Goal: Task Accomplishment & Management: Complete application form

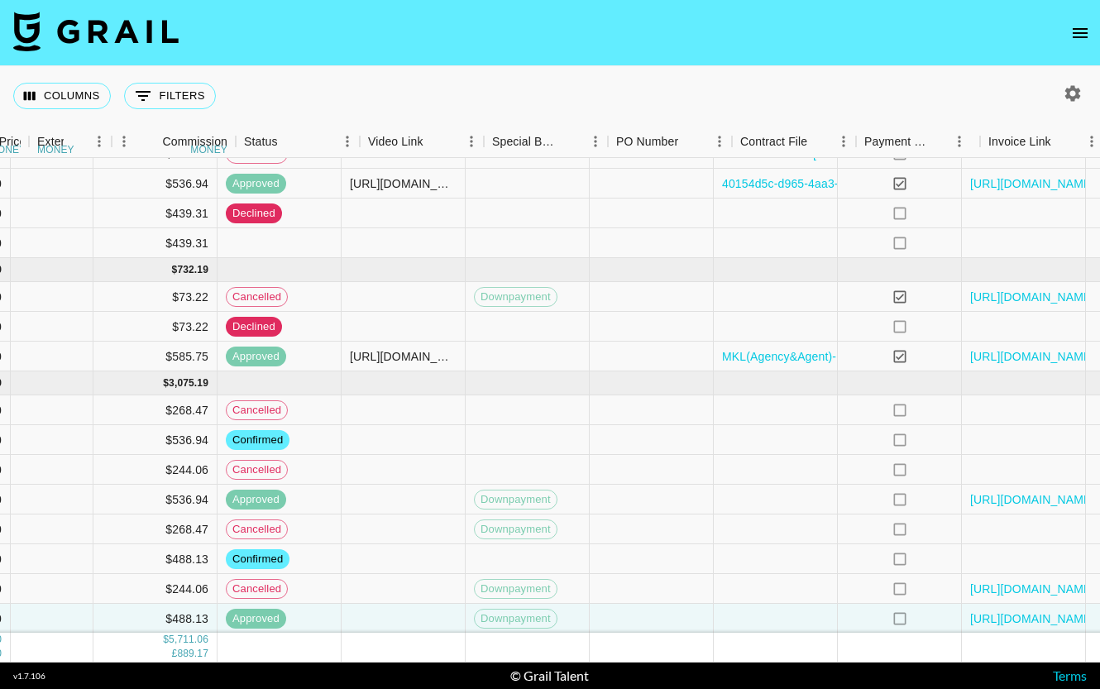
scroll to position [78, 1067]
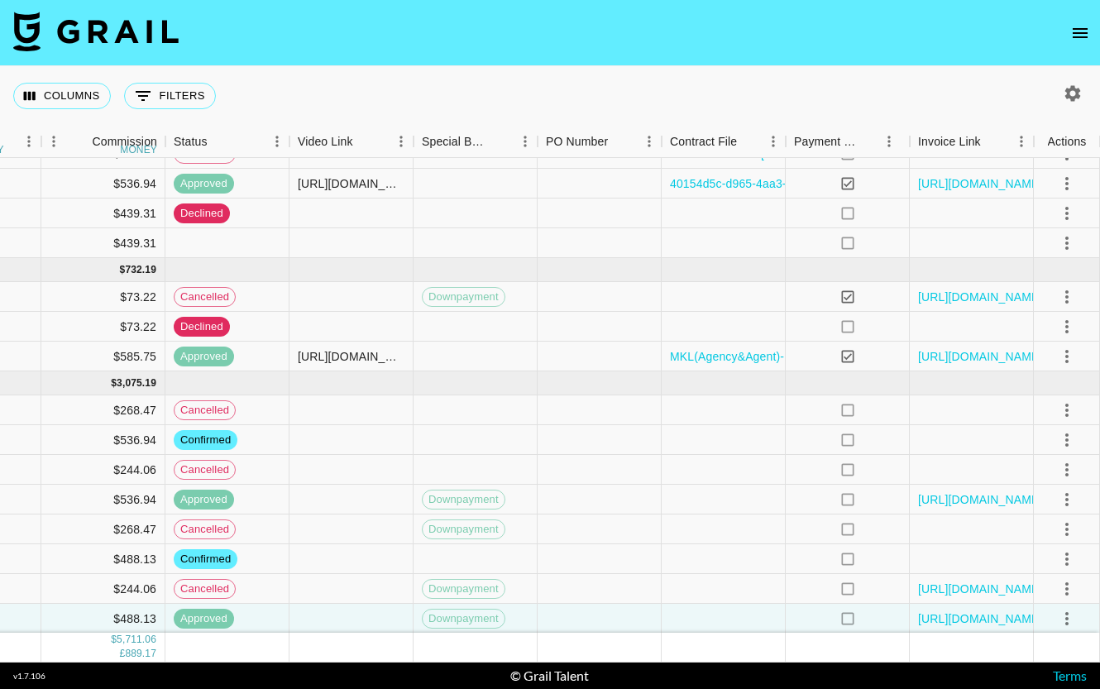
click at [819, 20] on nav at bounding box center [550, 33] width 1100 height 66
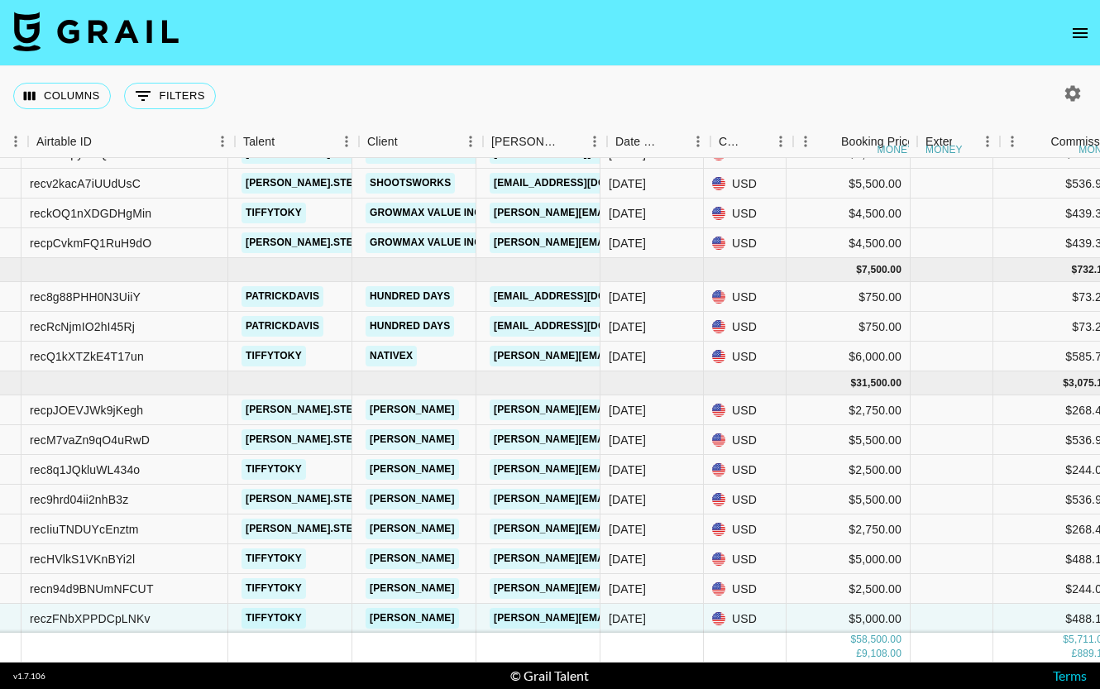
scroll to position [78, 0]
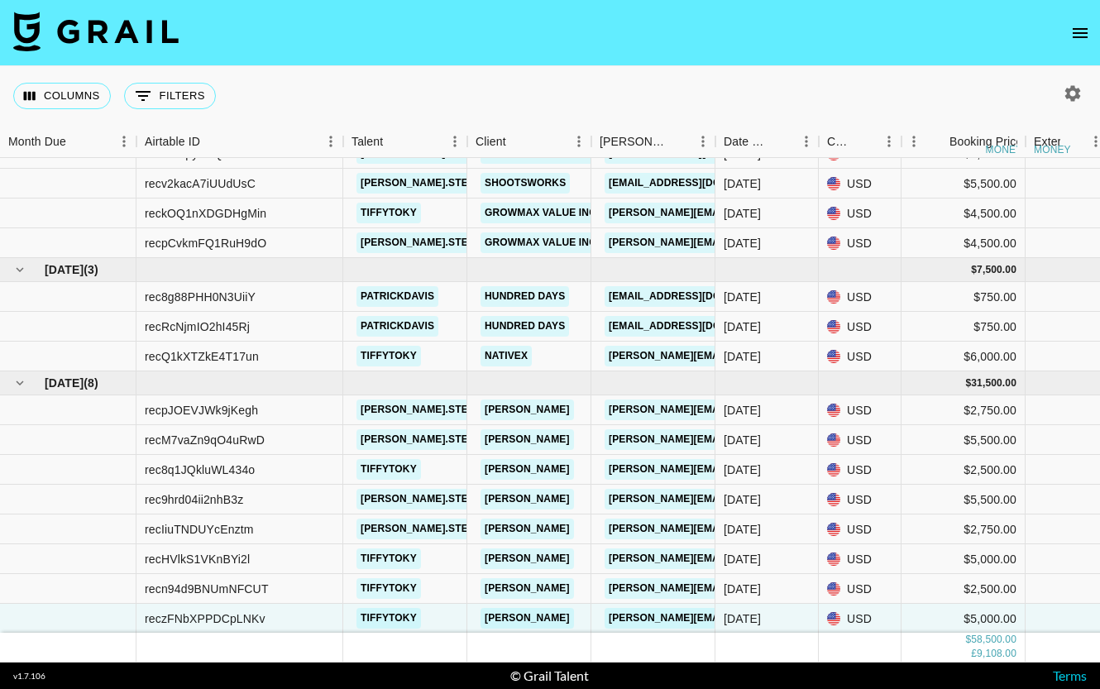
click at [1080, 31] on icon "open drawer" at bounding box center [1080, 33] width 20 height 20
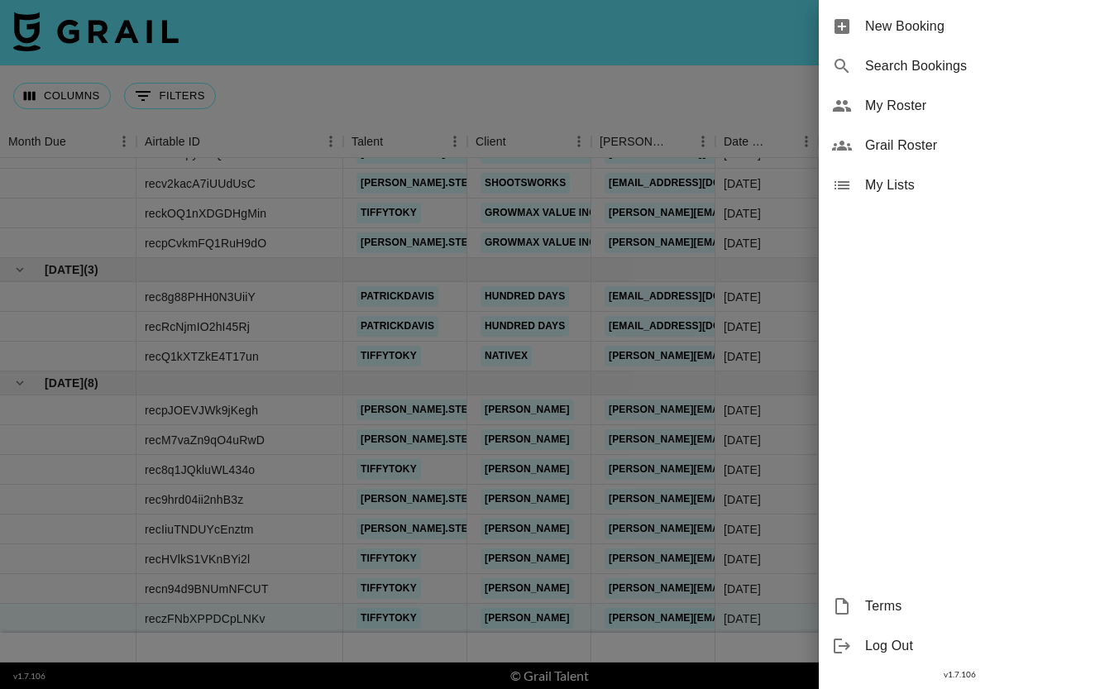
click at [893, 22] on span "New Booking" at bounding box center [976, 27] width 222 height 20
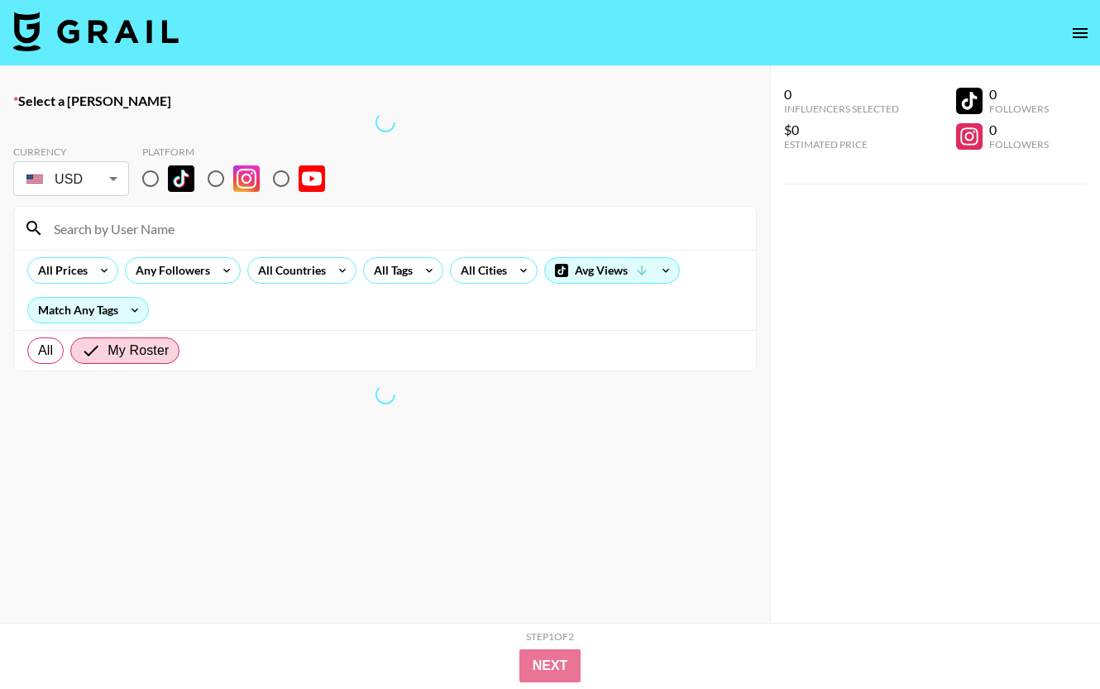
click at [110, 180] on body "Select a [PERSON_NAME] Currency USD USD ​ Platform All Prices Any Followers All…" at bounding box center [550, 397] width 1100 height 795
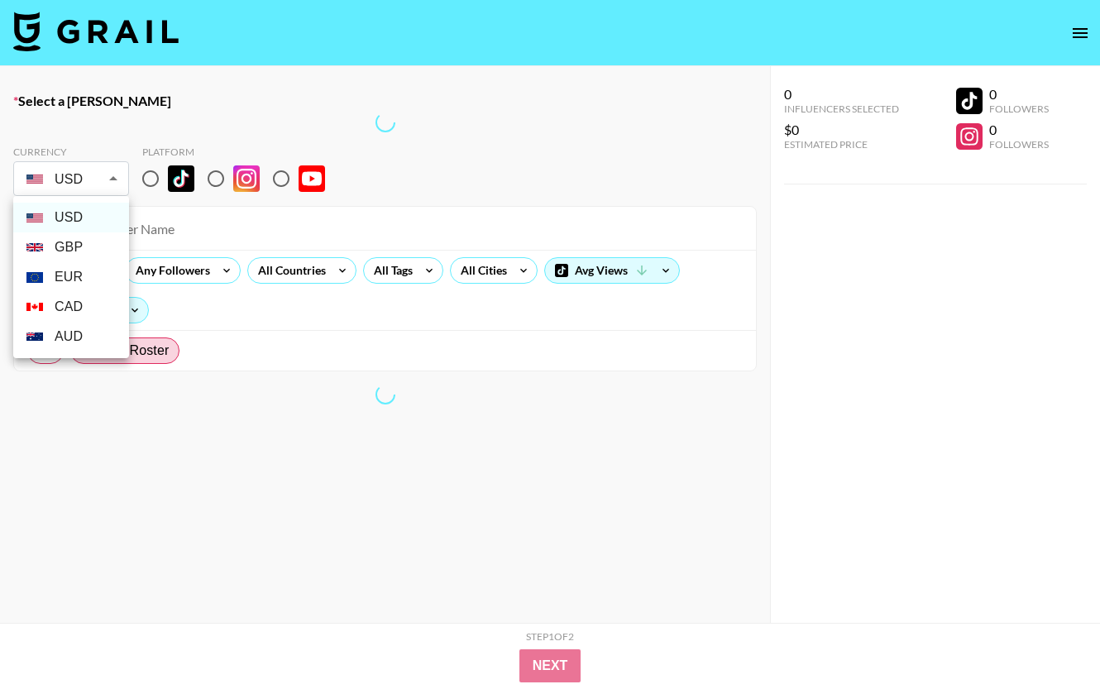
click at [65, 247] on li "GBP" at bounding box center [71, 247] width 116 height 30
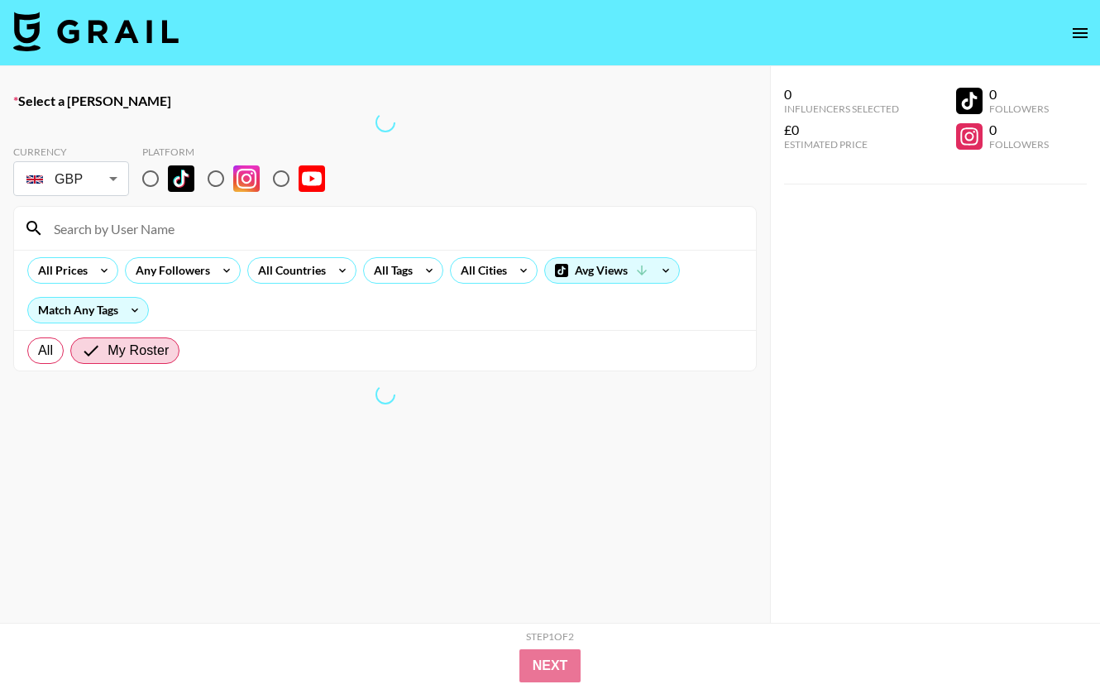
click at [149, 180] on div at bounding box center [550, 344] width 1100 height 689
type input "GBP"
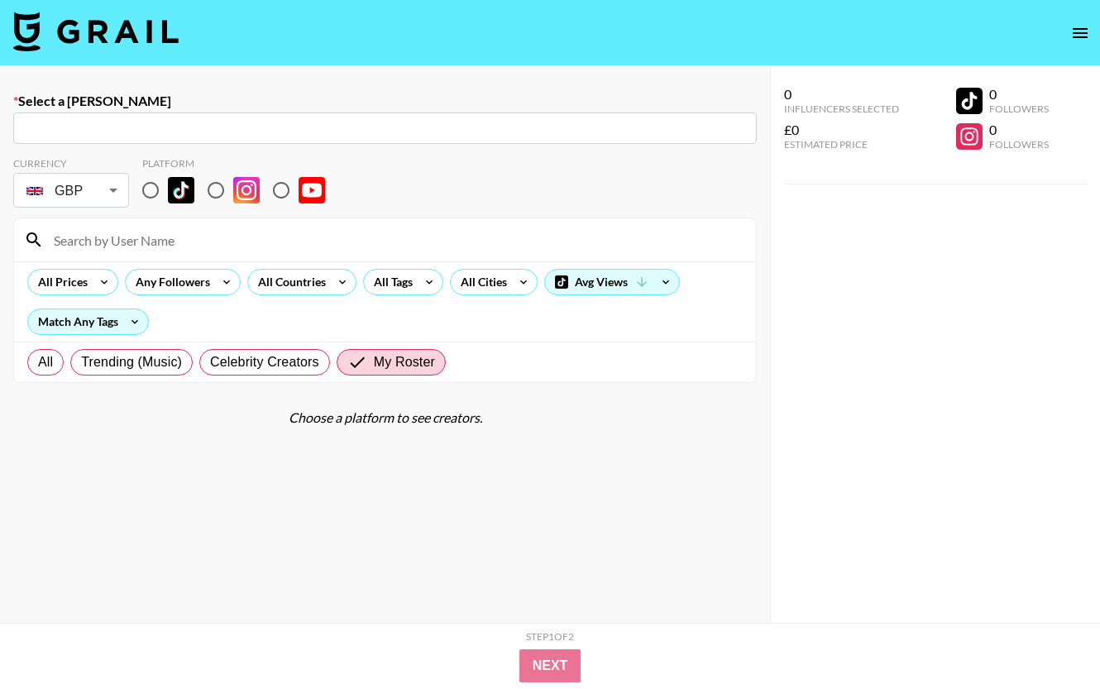
click at [199, 136] on input "text" at bounding box center [385, 128] width 724 height 19
click at [148, 123] on input "text" at bounding box center [385, 128] width 724 height 19
paste input "[PERSON_NAME][EMAIL_ADDRESS][DOMAIN_NAME]"
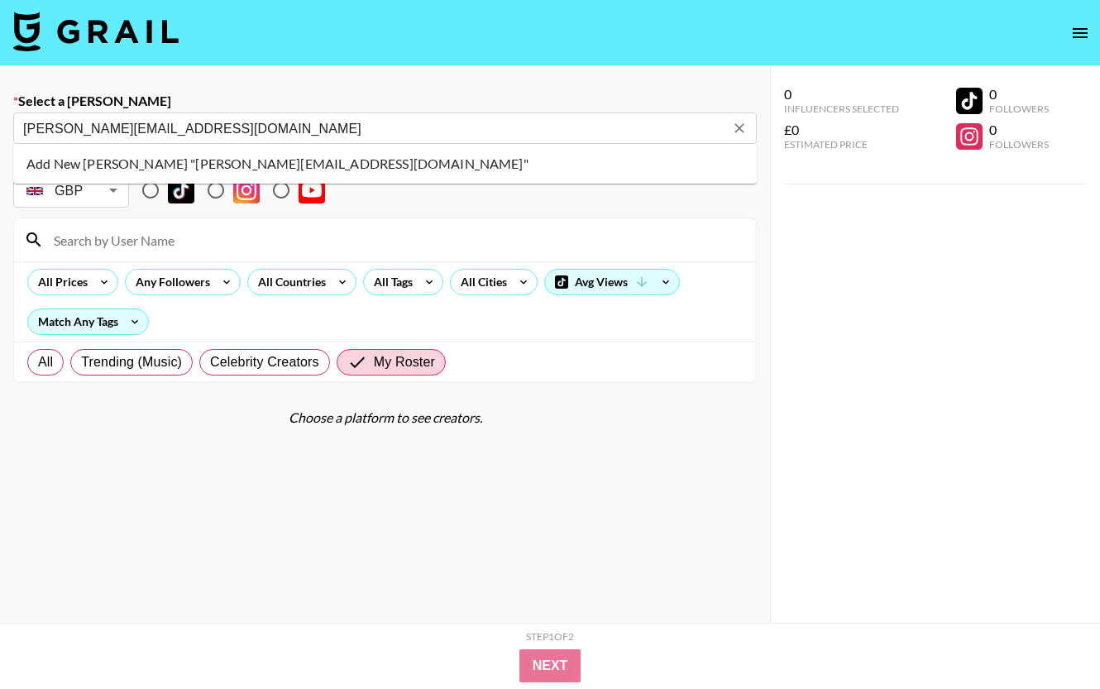
click at [112, 165] on li "Add New [PERSON_NAME] "[PERSON_NAME][EMAIL_ADDRESS][DOMAIN_NAME]"" at bounding box center [385, 164] width 744 height 26
type input "Add New [PERSON_NAME] "[PERSON_NAME][EMAIL_ADDRESS][DOMAIN_NAME]""
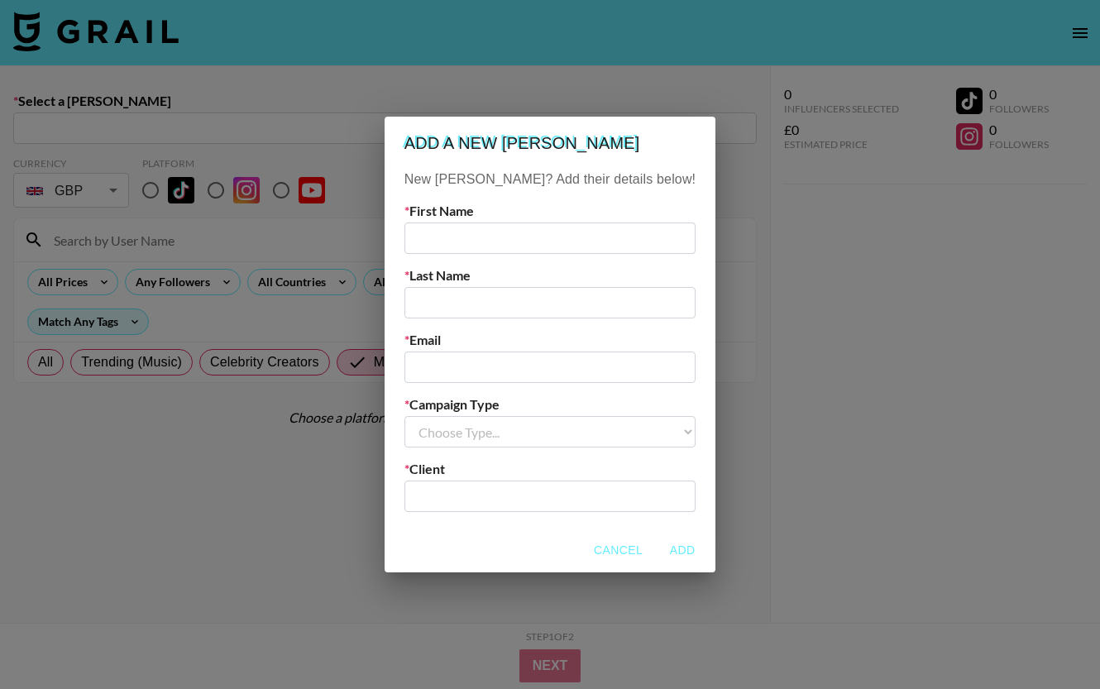
click at [479, 243] on input "text" at bounding box center [550, 238] width 291 height 31
type input "[PERSON_NAME]"
click at [486, 308] on input "text" at bounding box center [550, 302] width 291 height 31
type input "Minion"
click at [481, 362] on input "email" at bounding box center [550, 367] width 291 height 31
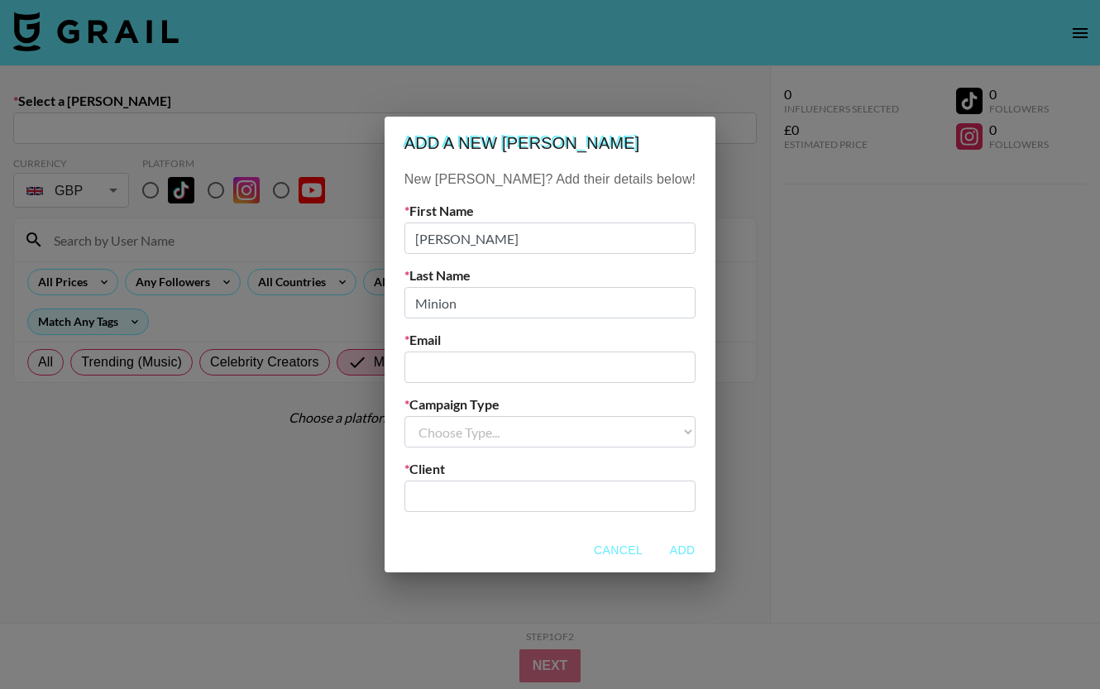
paste input "[PERSON_NAME][EMAIL_ADDRESS][DOMAIN_NAME]"
type input "[PERSON_NAME][EMAIL_ADDRESS][DOMAIN_NAME]"
click at [500, 435] on select "Choose Type... Song Promos Brand Promos" at bounding box center [550, 431] width 291 height 31
select select "Brand"
click at [479, 496] on input "text" at bounding box center [549, 496] width 271 height 19
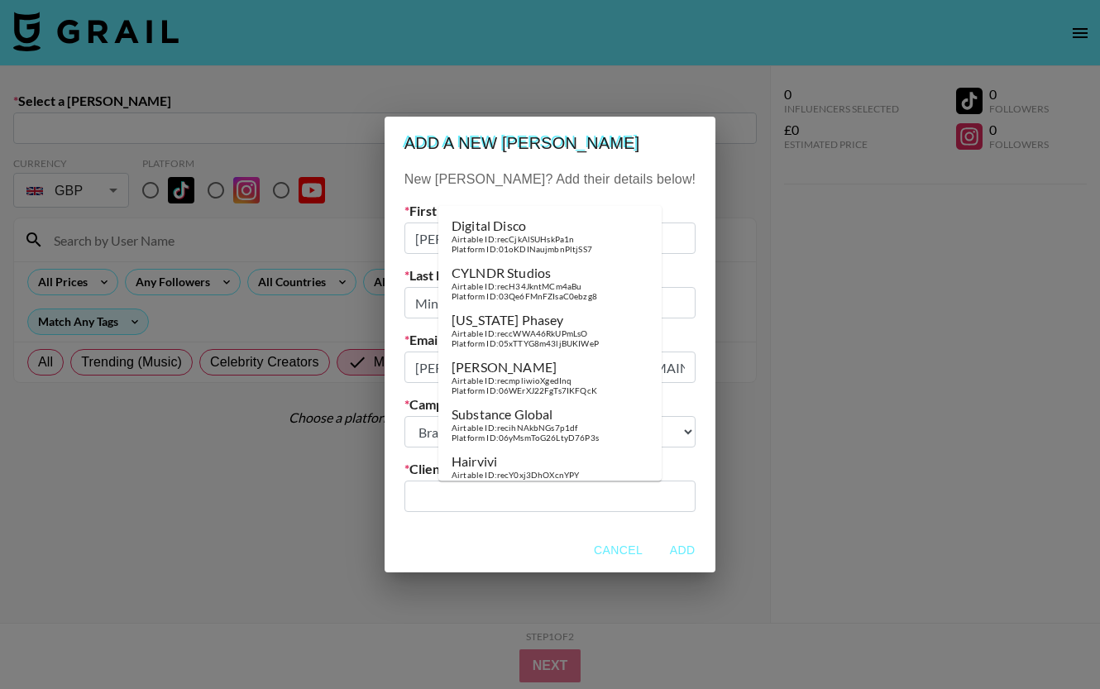
click at [548, 498] on input "text" at bounding box center [549, 496] width 271 height 19
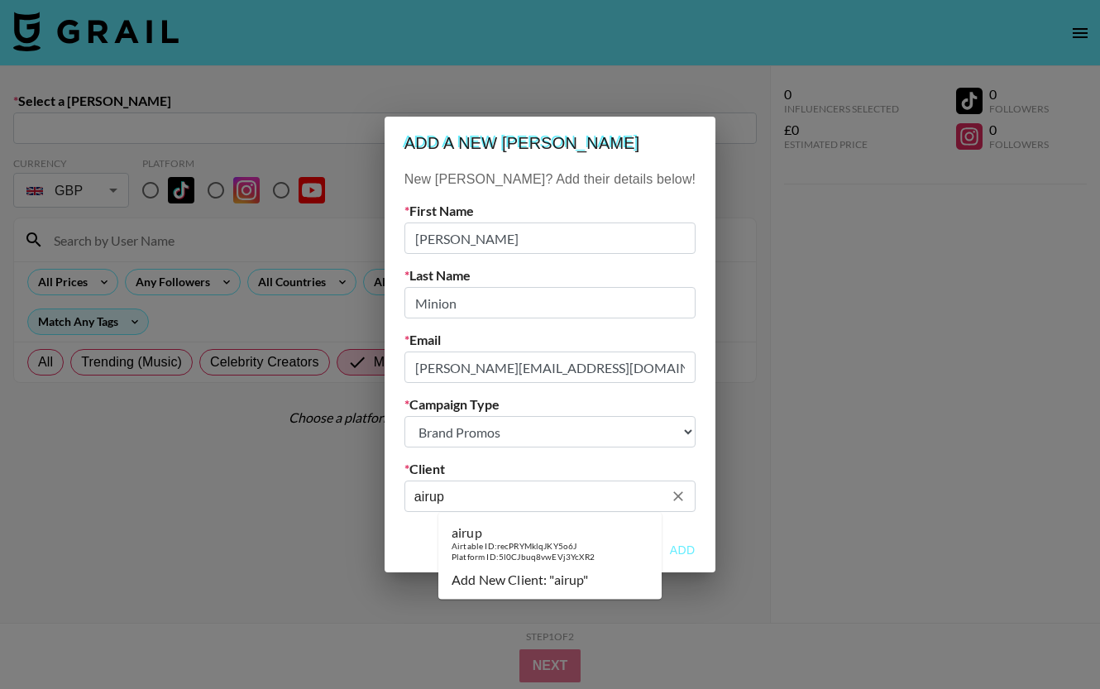
click at [513, 552] on div "Platform ID: 5l0CJbuq8vwEVj3YcXR2" at bounding box center [523, 556] width 143 height 11
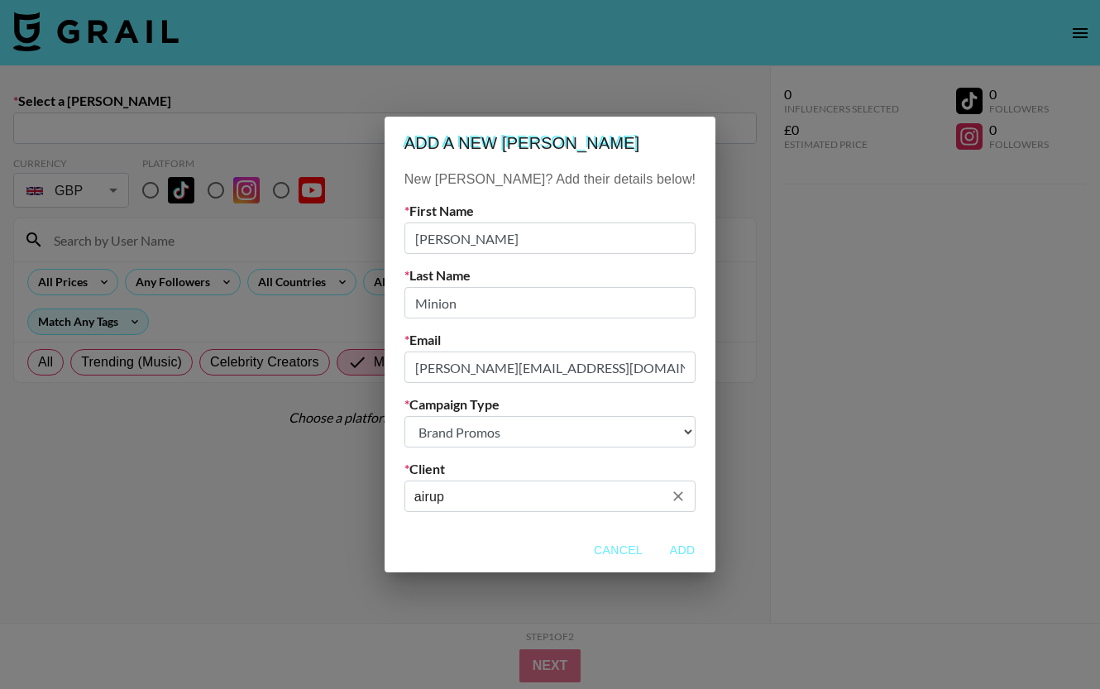
type input "airup"
click at [656, 548] on button "Add" at bounding box center [682, 550] width 53 height 31
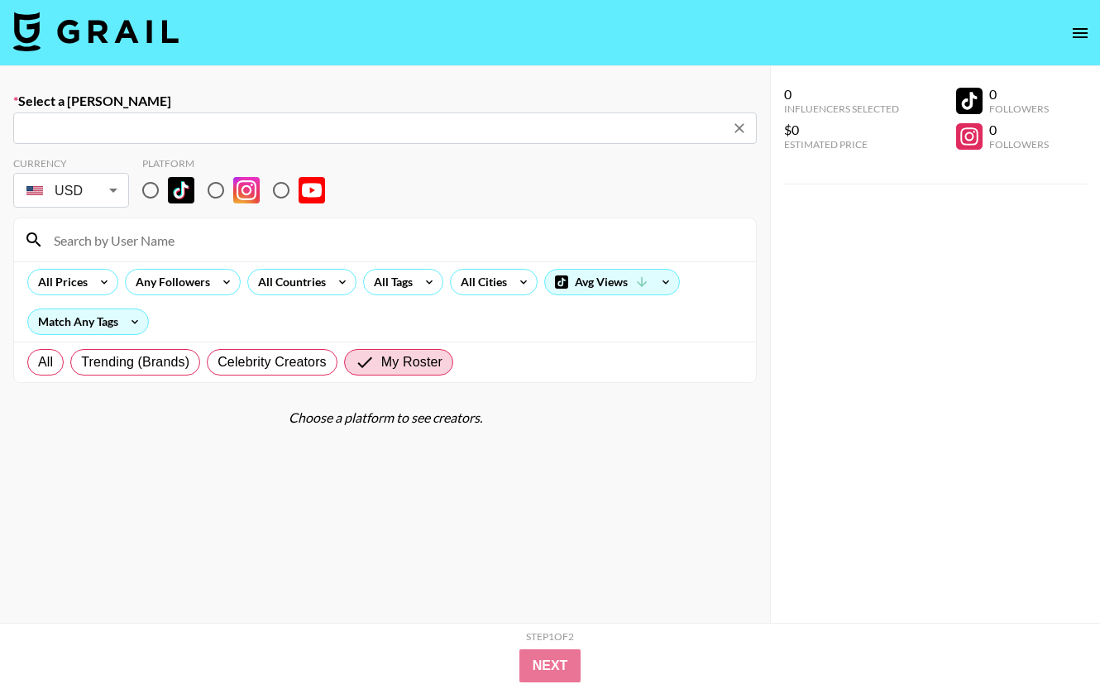
type input "USD"
type input "[PERSON_NAME][EMAIL_ADDRESS][DOMAIN_NAME]: [PERSON_NAME] -- airup -- 3V2WKt8ept…"
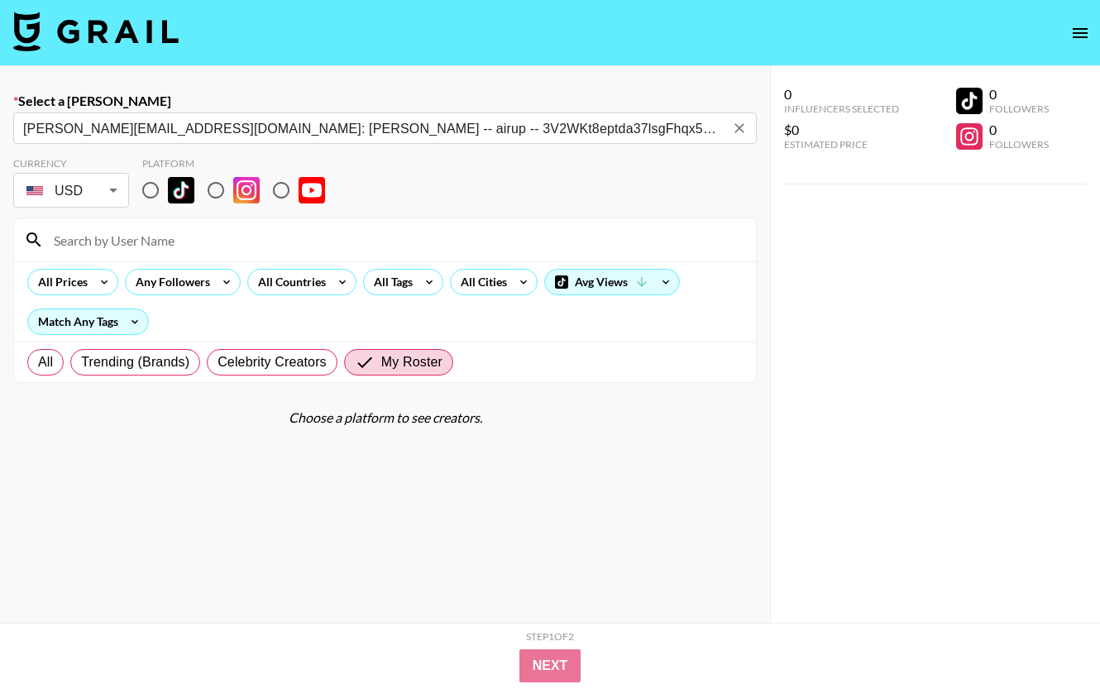
click at [111, 185] on body "Select a Booker [EMAIL_ADDRESS][DOMAIN_NAME]: [PERSON_NAME] -- airup -- 3V2WKt8…" at bounding box center [550, 403] width 1100 height 807
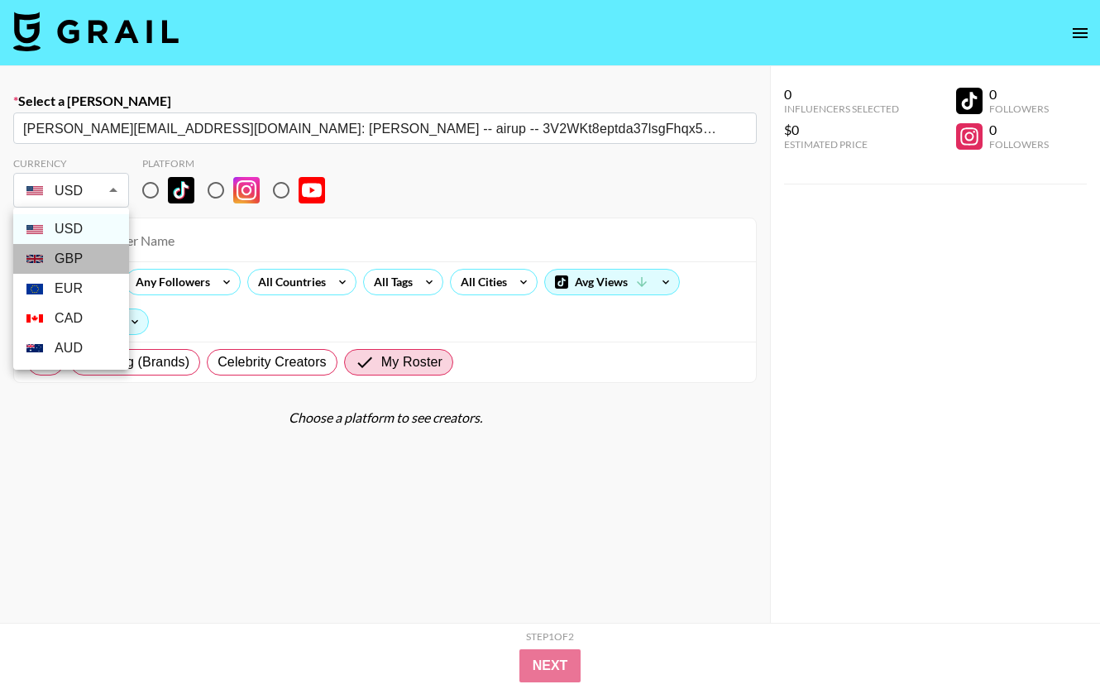
click at [84, 260] on li "GBP" at bounding box center [71, 259] width 116 height 30
type input "GBP"
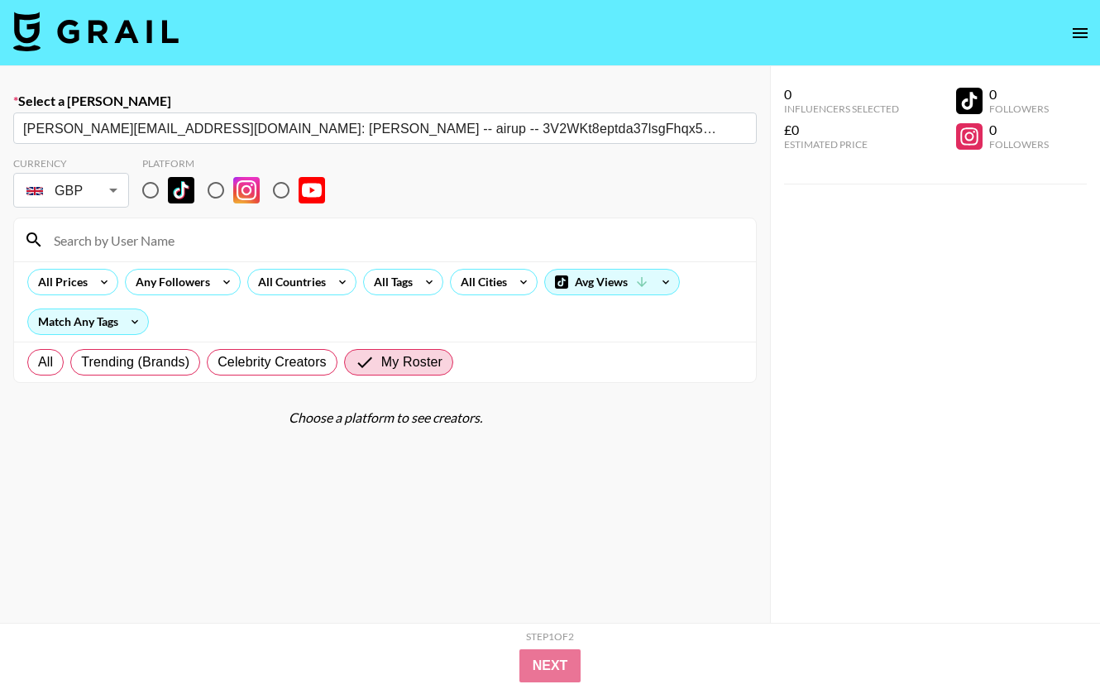
click at [150, 193] on input "radio" at bounding box center [150, 190] width 35 height 35
radio input "true"
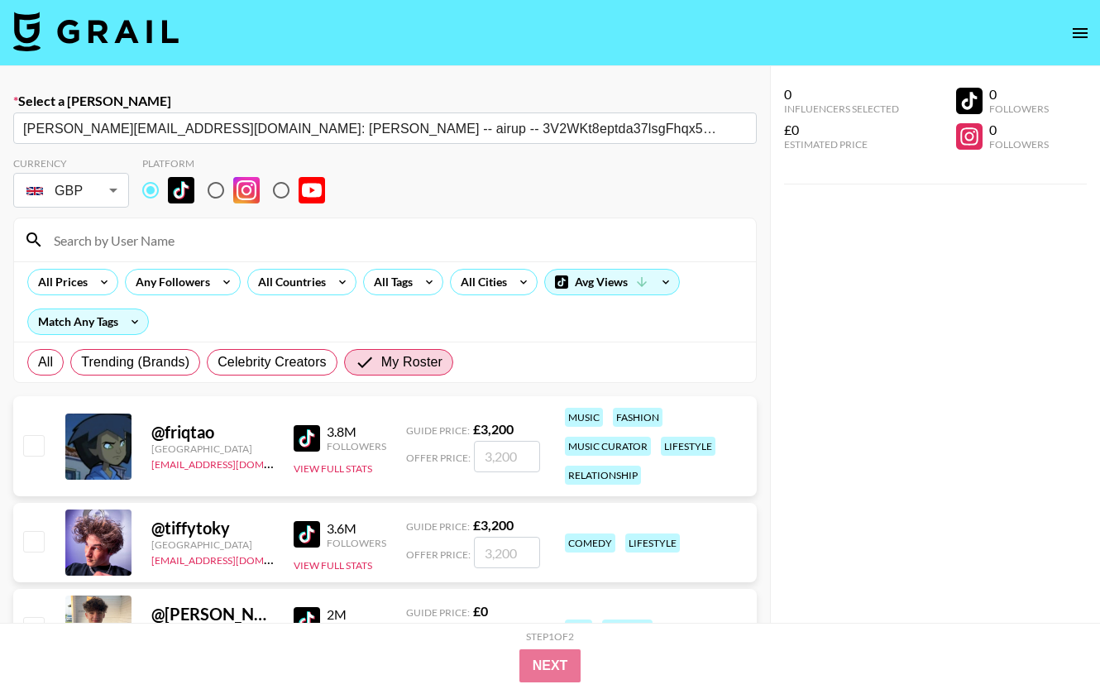
click at [140, 243] on input at bounding box center [395, 240] width 702 height 26
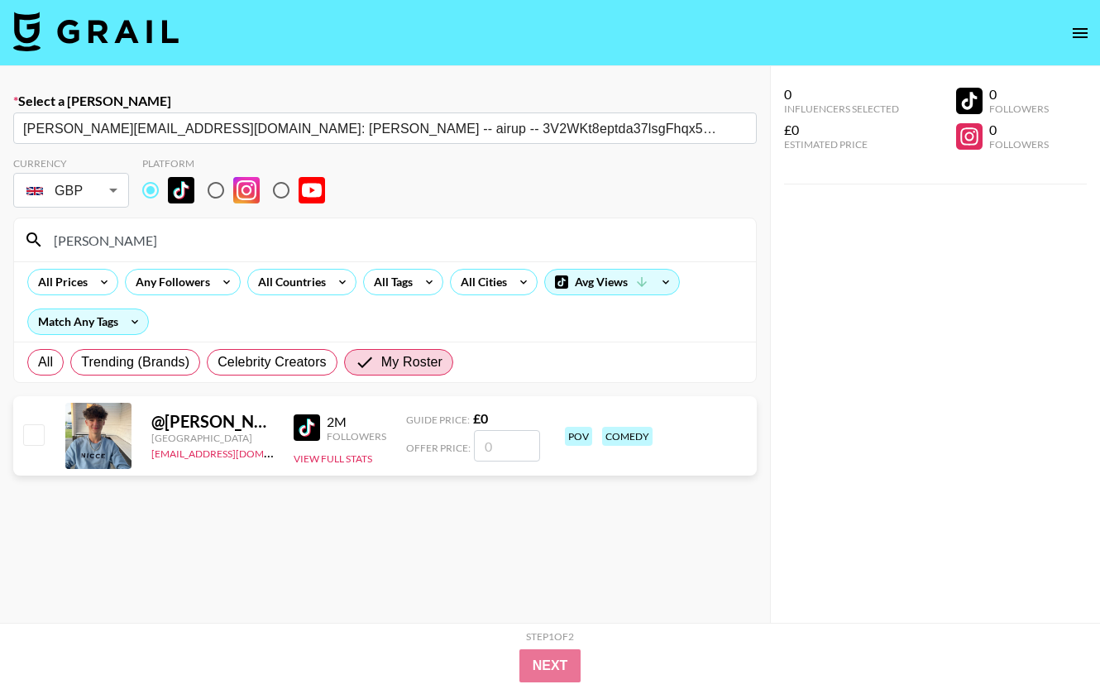
type input "[PERSON_NAME]"
click at [505, 447] on input "number" at bounding box center [507, 445] width 66 height 31
type input "5"
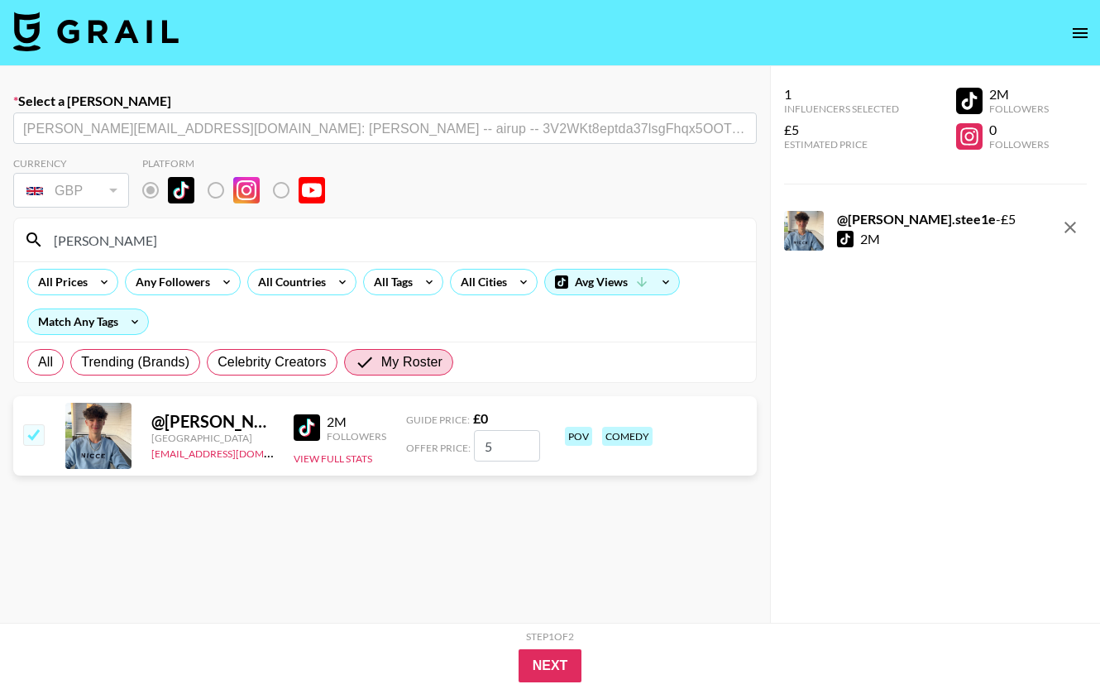
checkbox input "false"
checkbox input "true"
type input "4000"
click at [535, 658] on button "Next" at bounding box center [551, 665] width 64 height 33
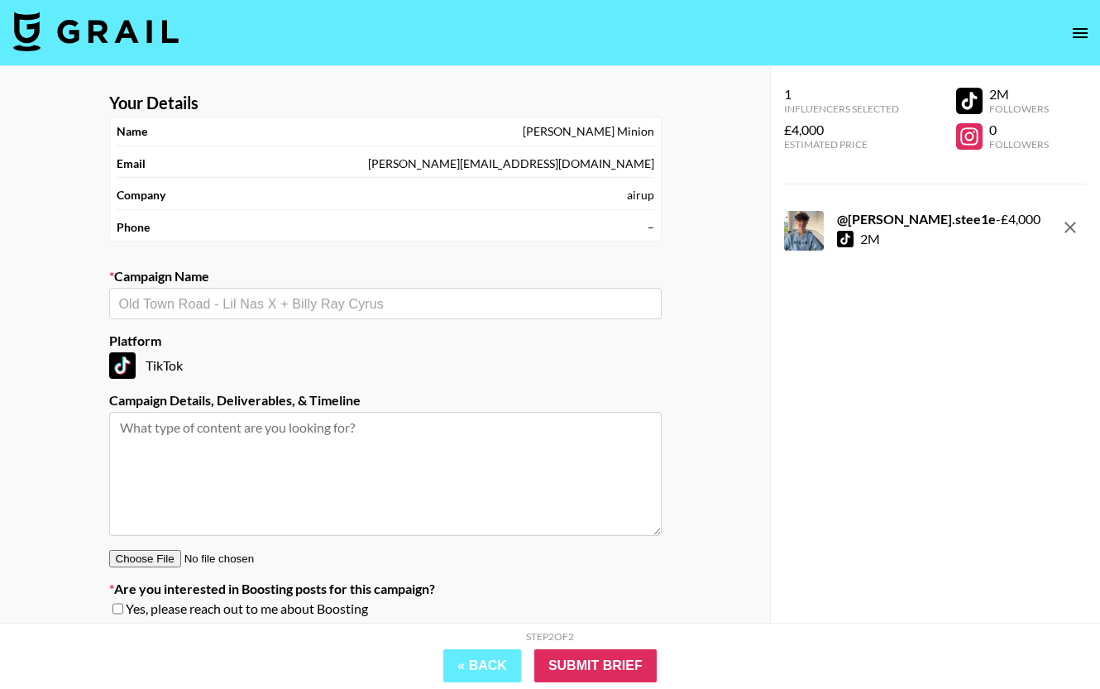
click at [194, 310] on input "text" at bounding box center [385, 304] width 533 height 19
click at [242, 341] on li "Add New Campaign: "Airup brand campaign | [PERSON_NAME]"" at bounding box center [385, 339] width 553 height 26
type input "Airup brand campaign | [PERSON_NAME]"
click at [233, 437] on textarea at bounding box center [385, 474] width 553 height 124
type textarea "F"
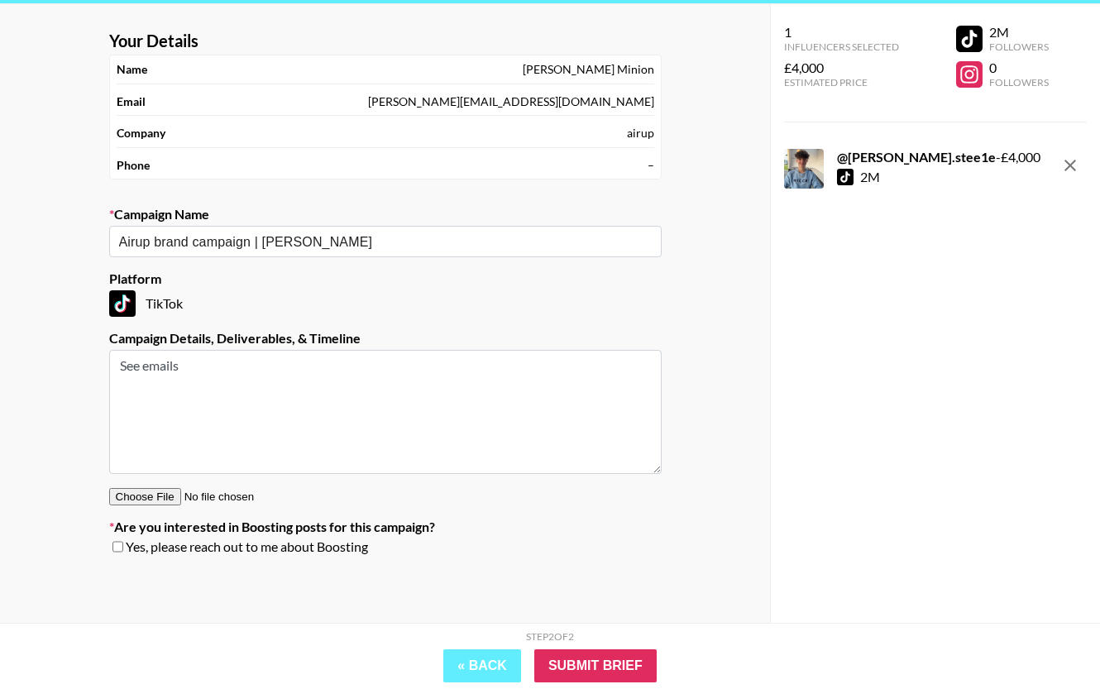
scroll to position [66, 0]
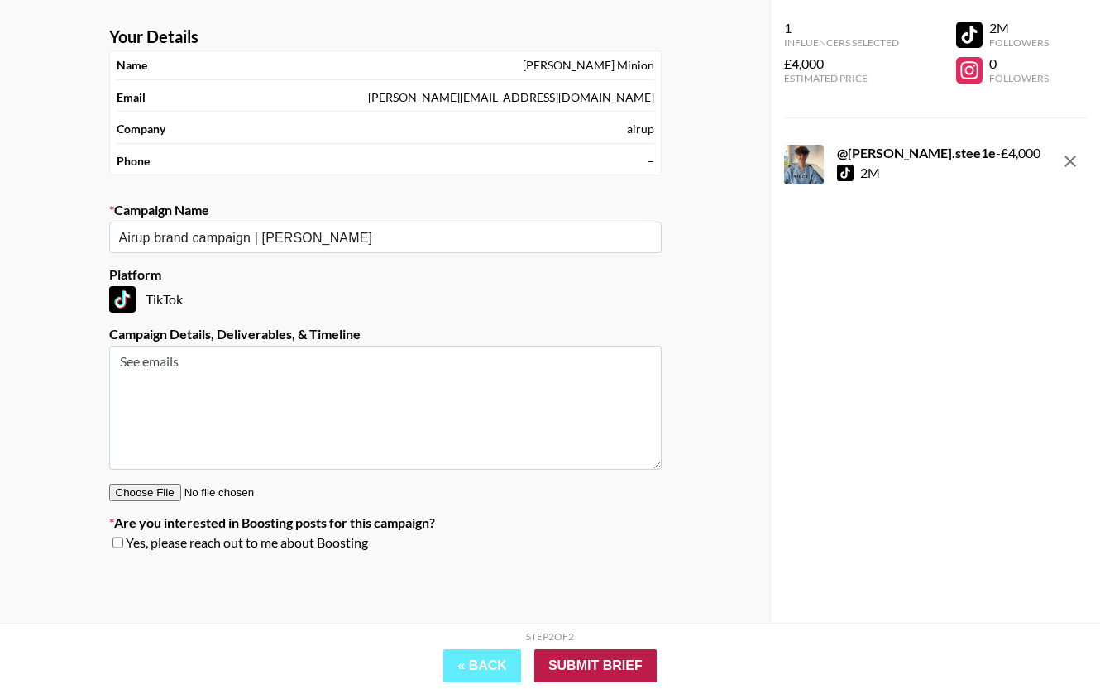
type textarea "See emails"
click at [559, 663] on input "Submit Brief" at bounding box center [595, 665] width 122 height 33
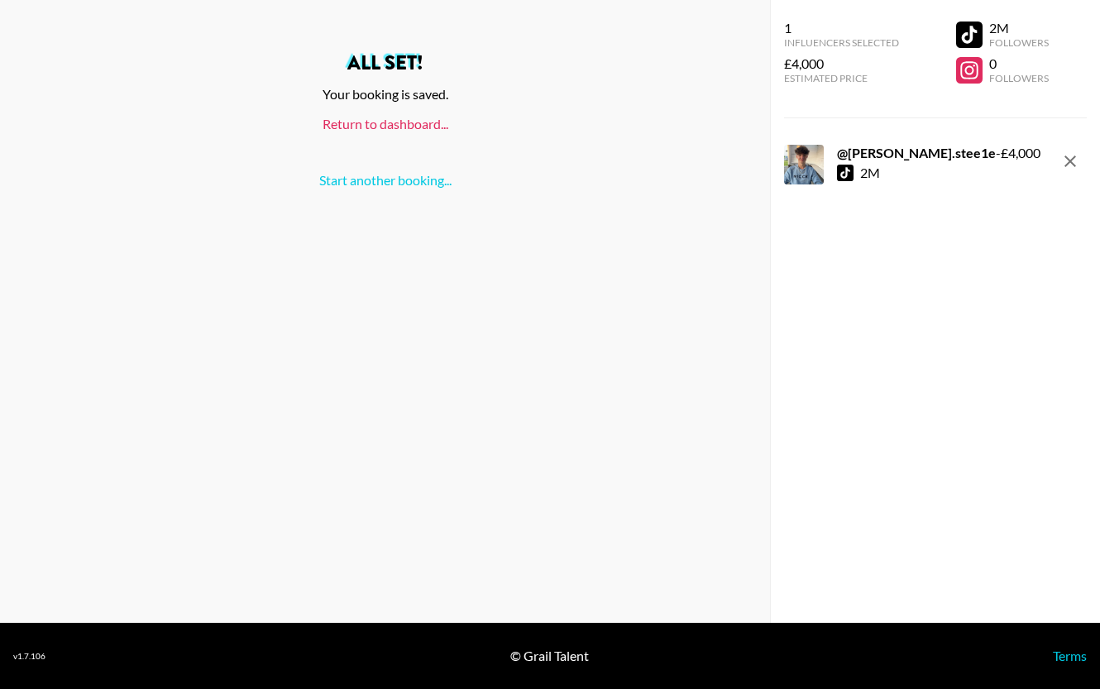
click at [385, 123] on link "Return to dashboard..." at bounding box center [386, 124] width 126 height 16
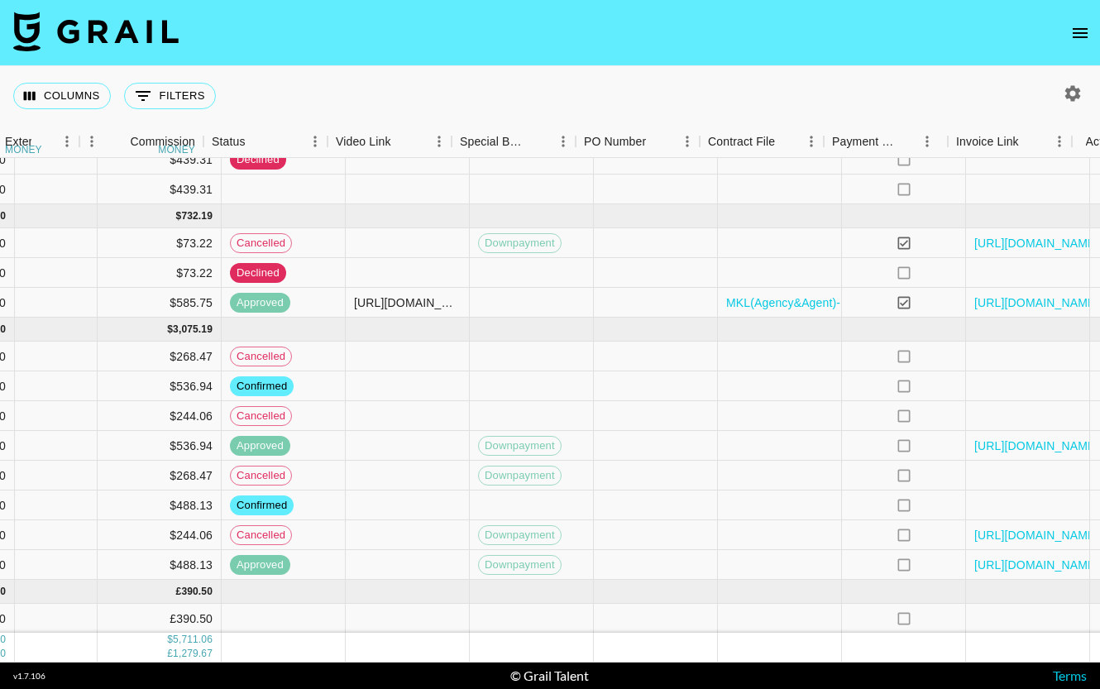
scroll to position [132, 1067]
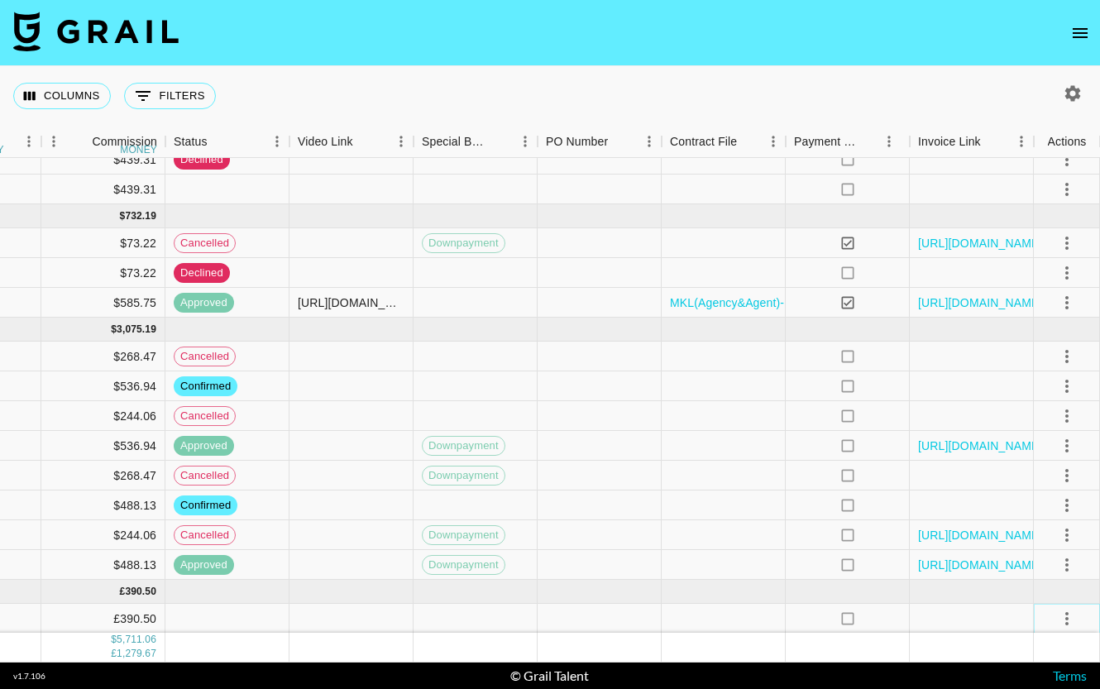
click at [1070, 617] on icon "select merge strategy" at bounding box center [1067, 619] width 20 height 20
click at [1021, 593] on li "Approve" at bounding box center [1047, 583] width 108 height 30
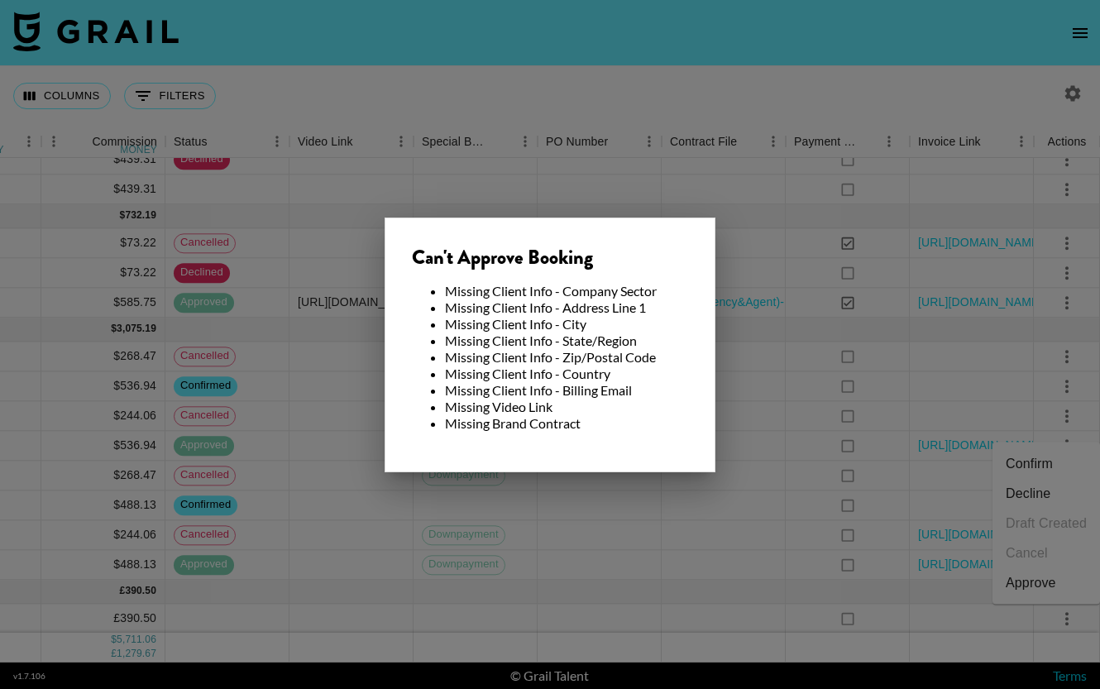
click at [1007, 615] on div at bounding box center [550, 344] width 1100 height 689
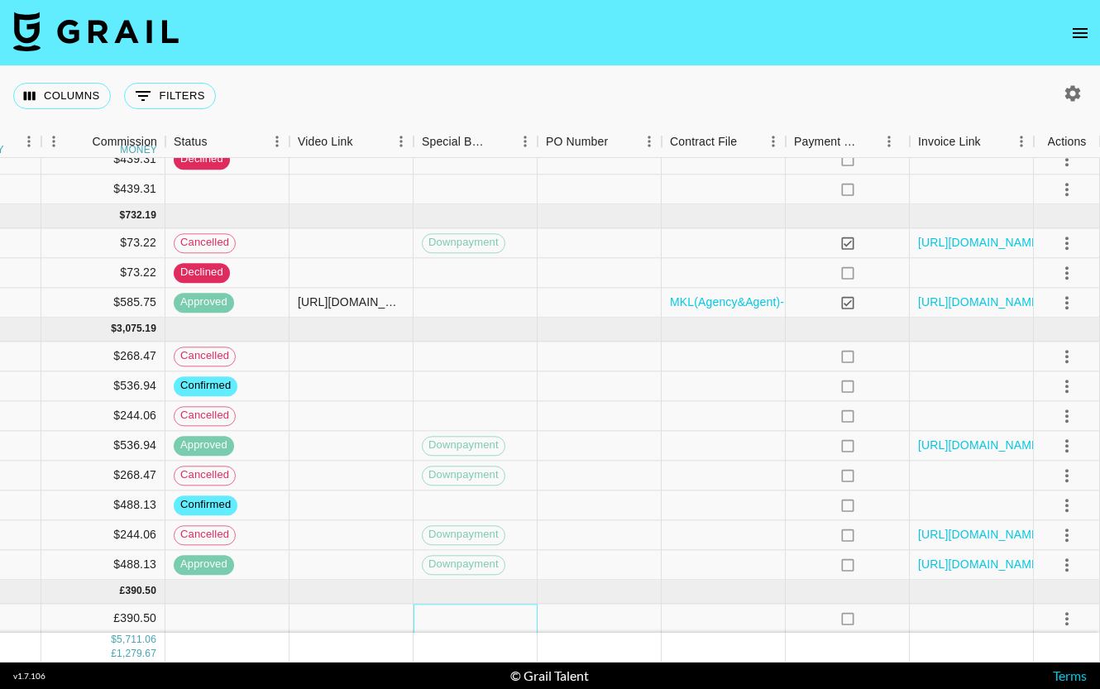
click at [438, 613] on div at bounding box center [476, 619] width 124 height 30
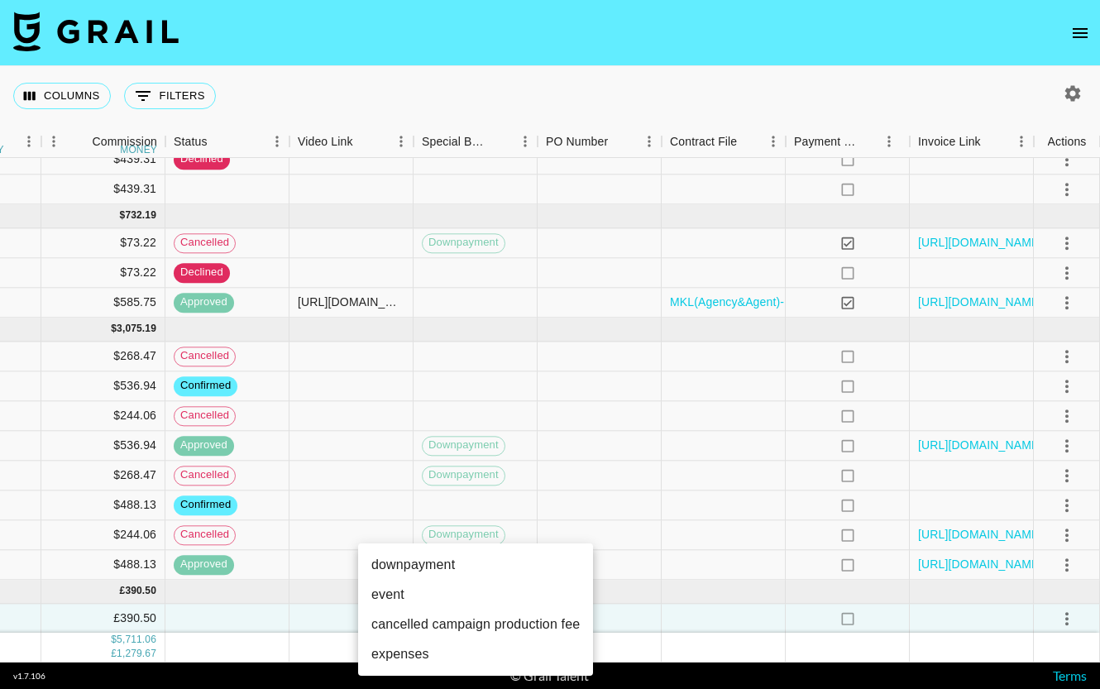
click at [422, 561] on li "downpayment" at bounding box center [475, 565] width 235 height 30
type input "downpayment"
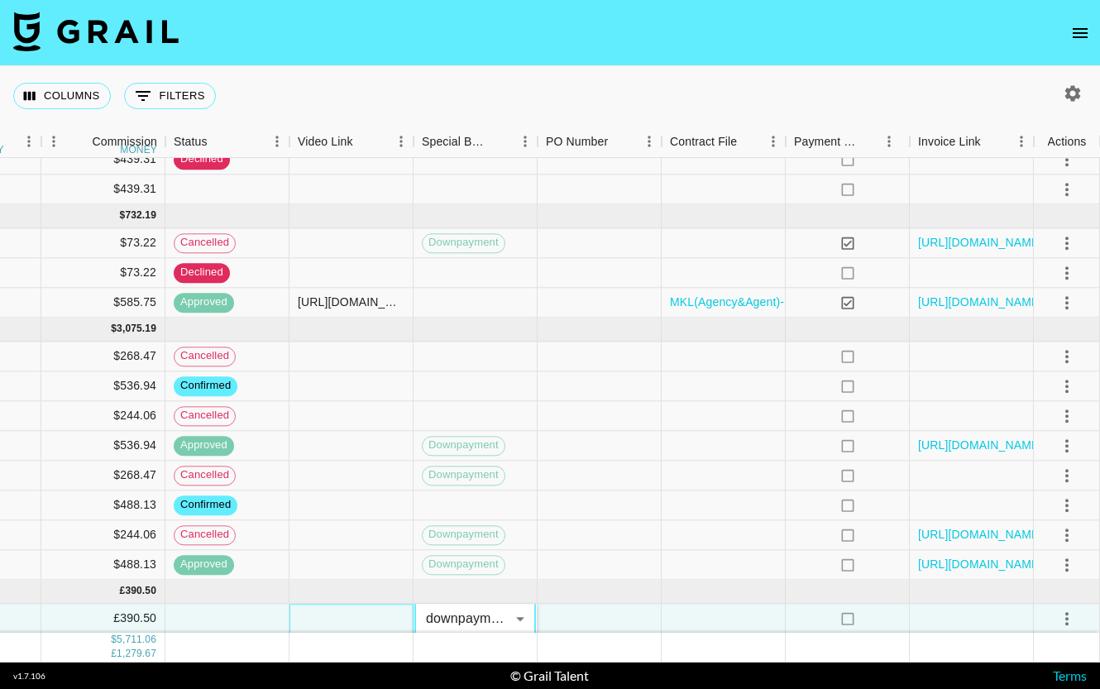
click at [330, 621] on div at bounding box center [352, 619] width 124 height 30
type input "[PERSON_NAME][EMAIL_ADDRESS][DOMAIN_NAME]"
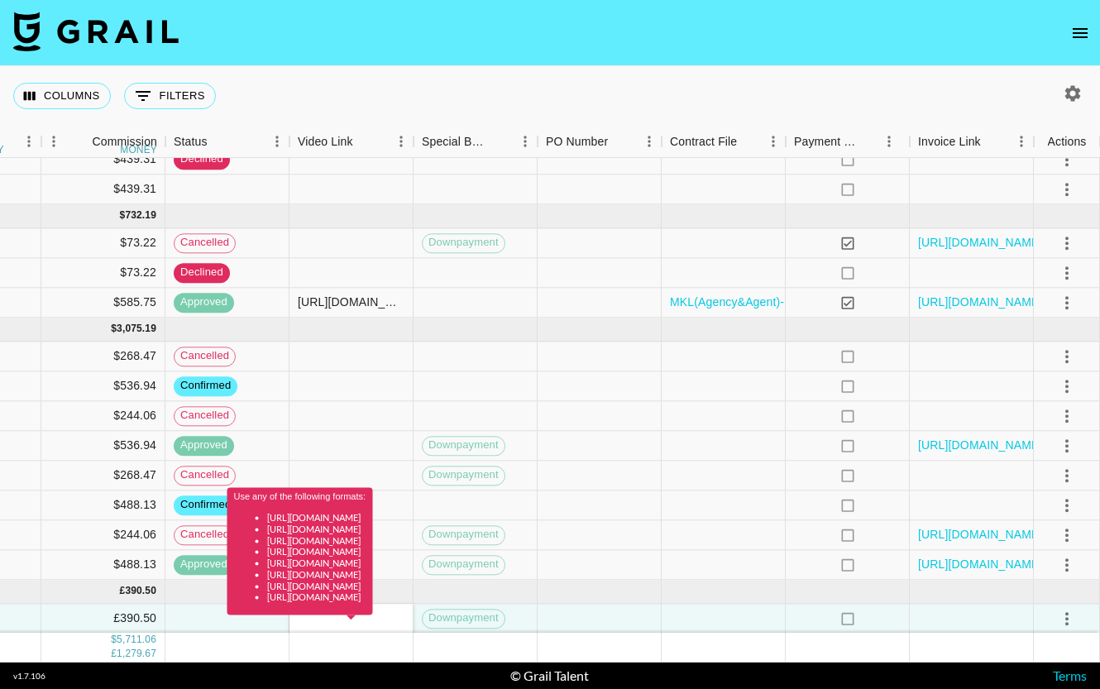
scroll to position [0, 0]
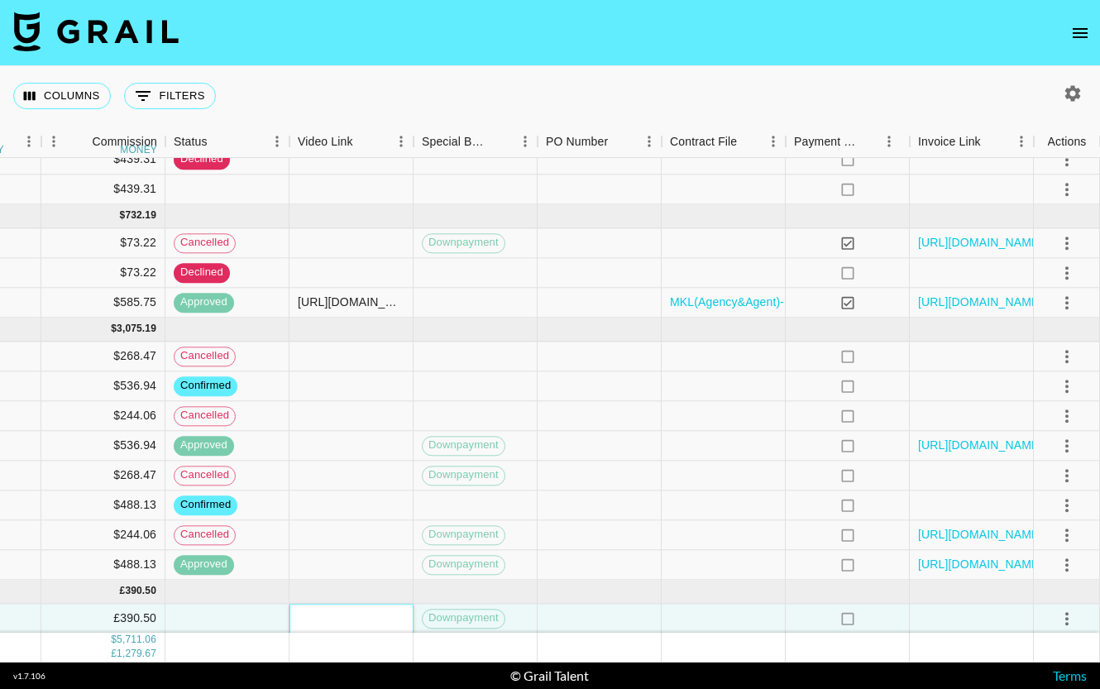
click at [354, 623] on input "text" at bounding box center [351, 618] width 122 height 13
paste input "https://www.tiktok.com/@ethan_steele_/video/7561124056406281494"
type input "https://www.tiktok.com/@ethan_steele_/video/7561124056406281494"
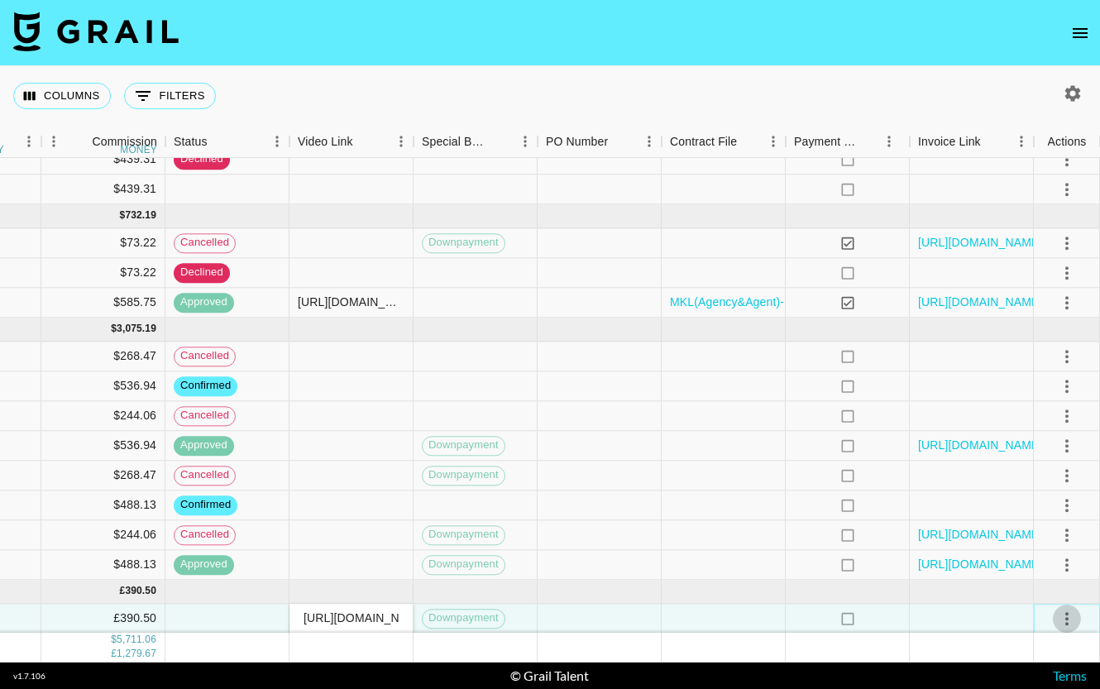
click at [1066, 614] on icon "select merge strategy" at bounding box center [1067, 618] width 3 height 13
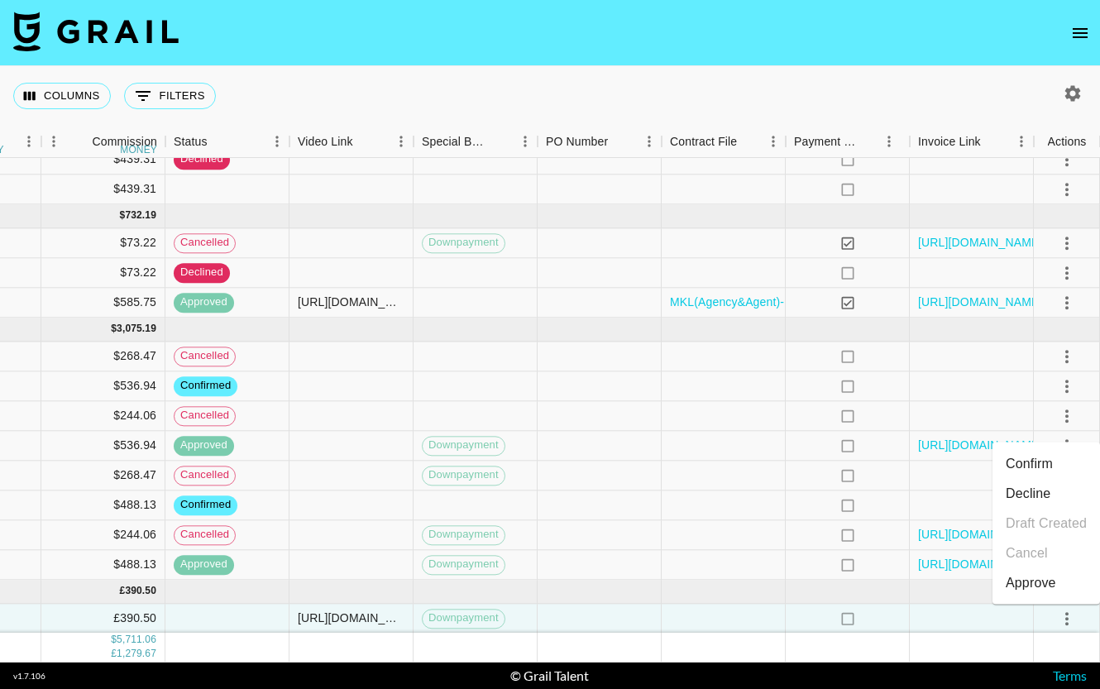
click at [1040, 587] on div "Approve" at bounding box center [1031, 583] width 50 height 20
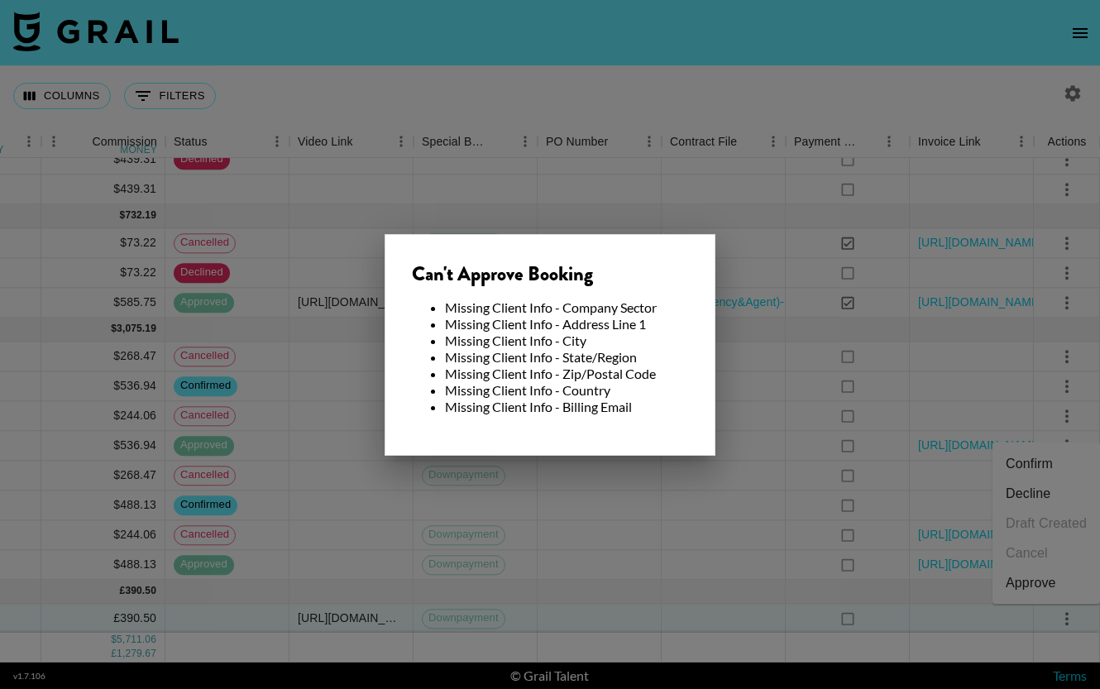
click at [682, 613] on div at bounding box center [550, 344] width 1100 height 689
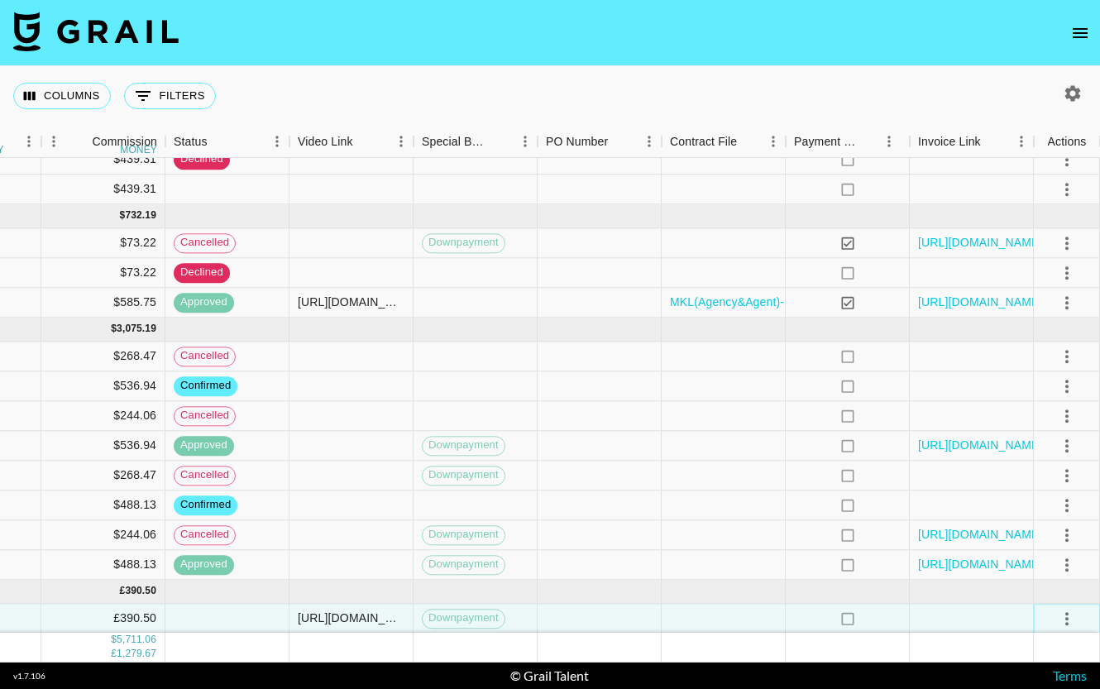
click at [1064, 616] on icon "select merge strategy" at bounding box center [1067, 619] width 20 height 20
click at [1014, 585] on div "Approve" at bounding box center [1031, 583] width 50 height 20
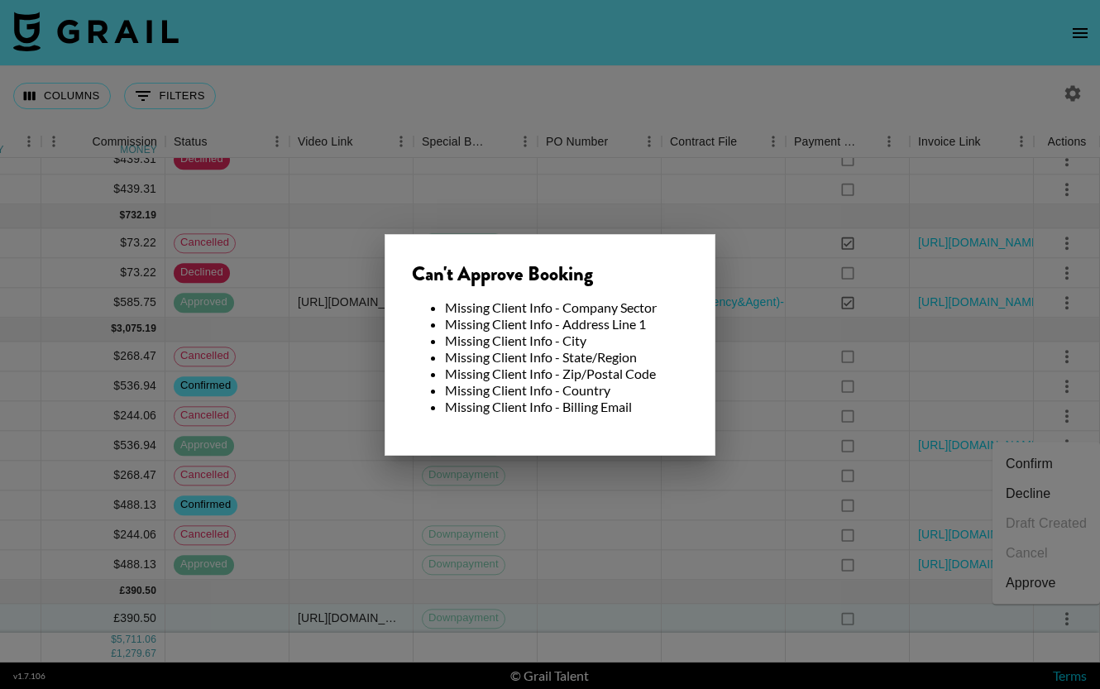
click at [587, 594] on div at bounding box center [550, 344] width 1100 height 689
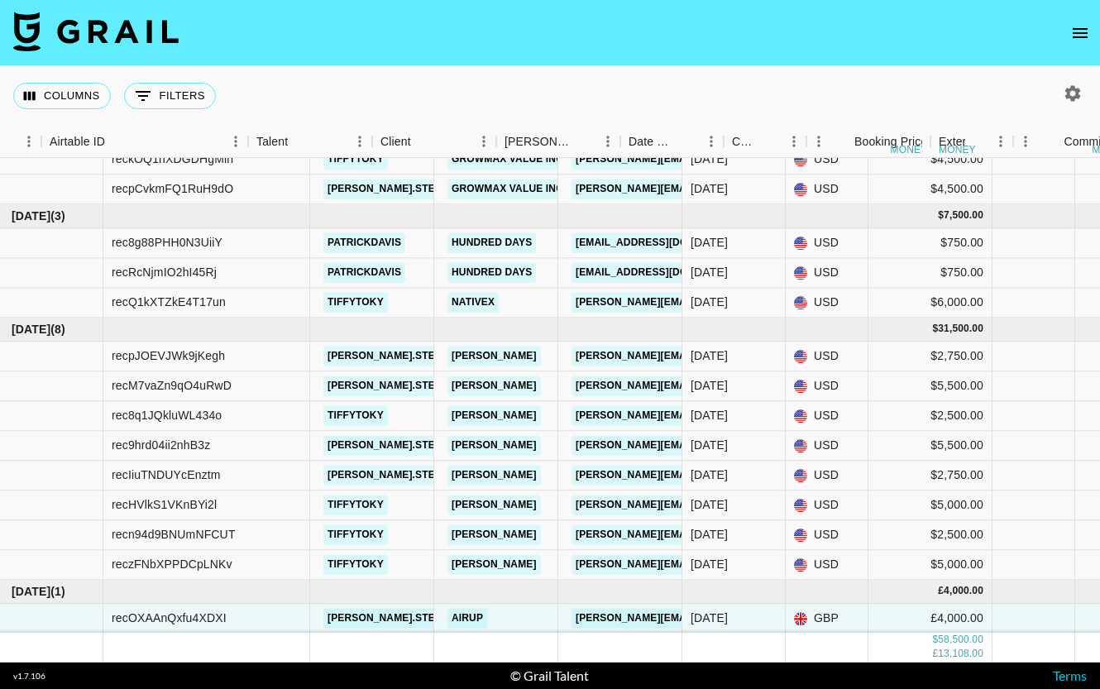
scroll to position [132, 0]
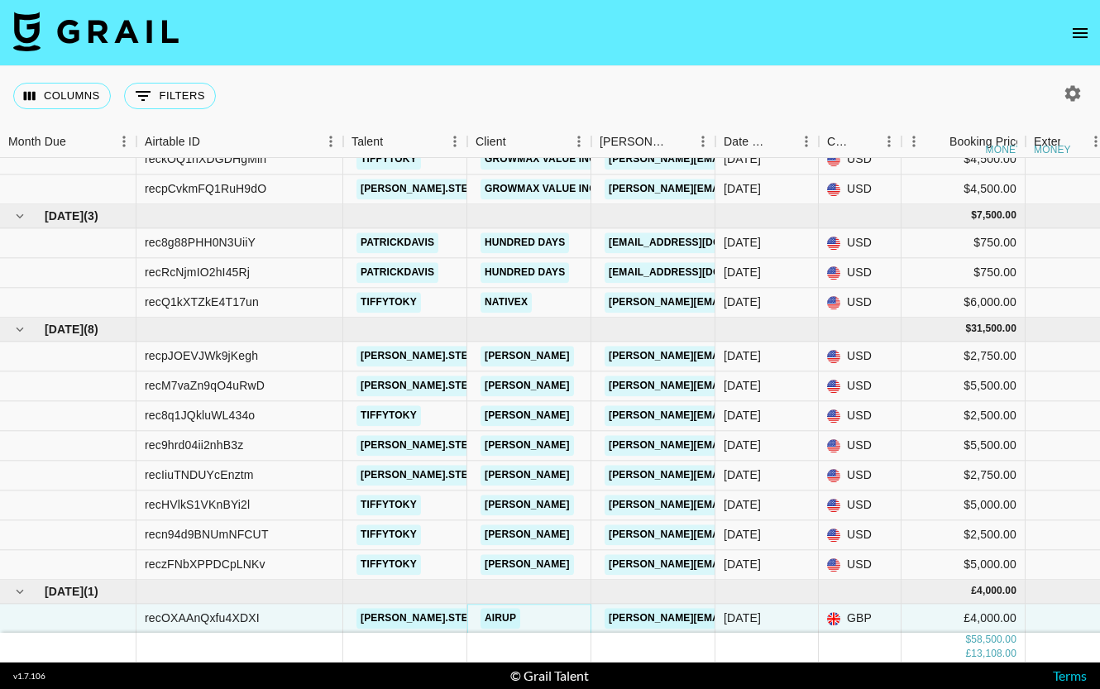
click at [505, 615] on link "airup" at bounding box center [501, 618] width 40 height 21
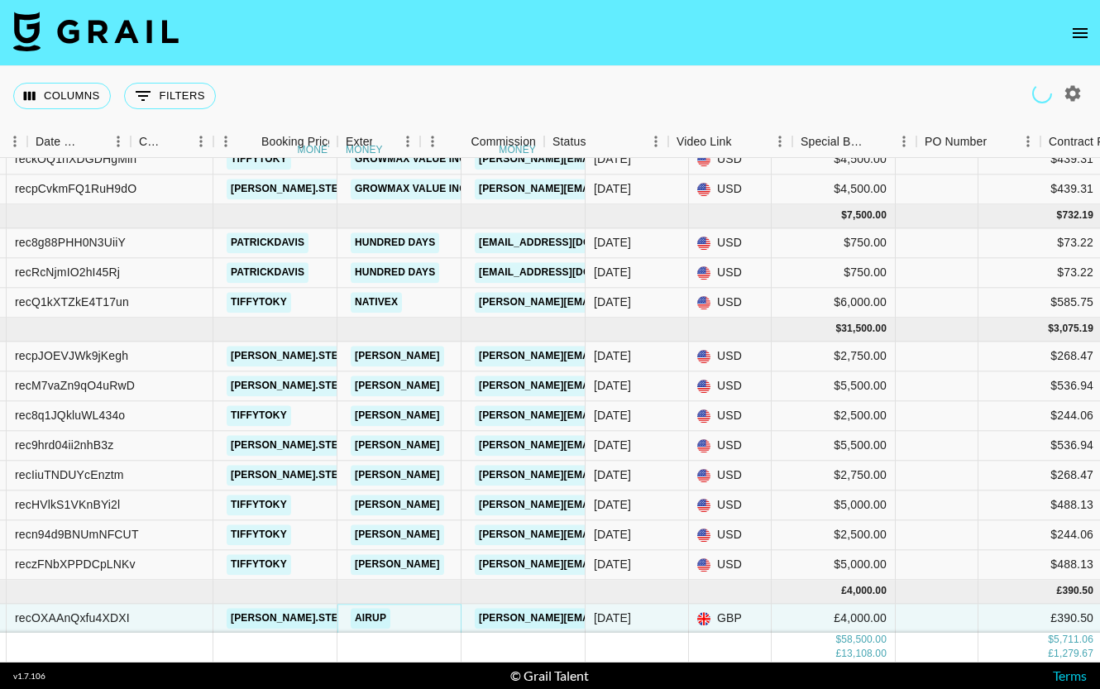
scroll to position [132, 688]
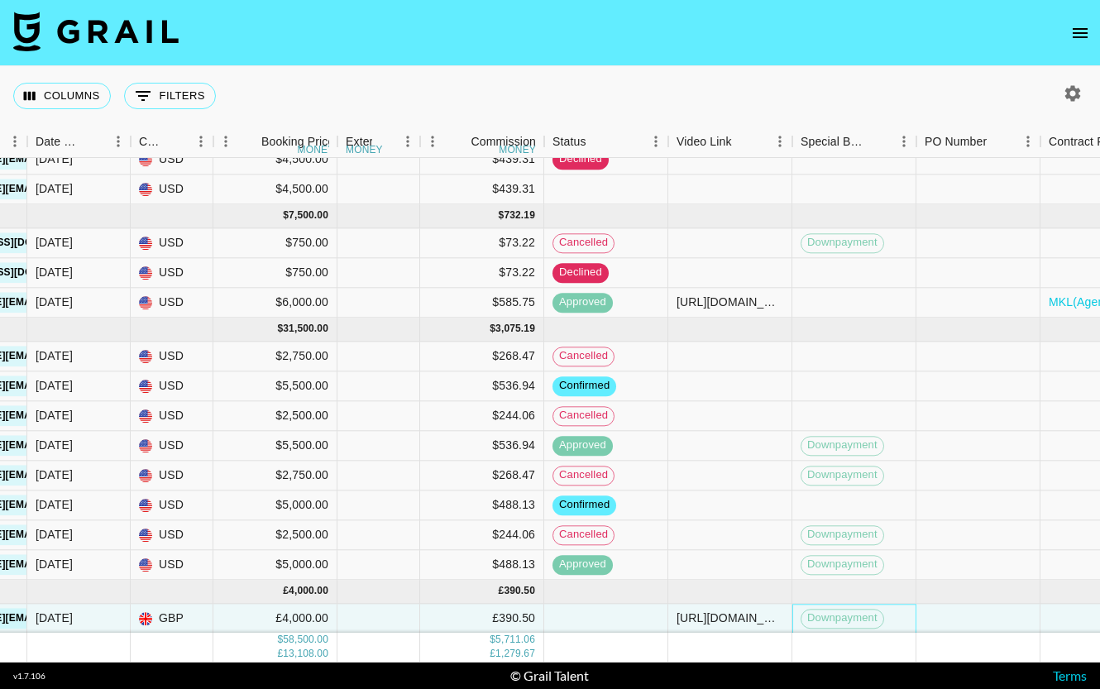
click at [815, 618] on span "Downpayment" at bounding box center [843, 619] width 82 height 16
click at [846, 616] on span "Downpayment" at bounding box center [843, 619] width 82 height 16
click at [862, 617] on span "Downpayment" at bounding box center [843, 619] width 82 height 16
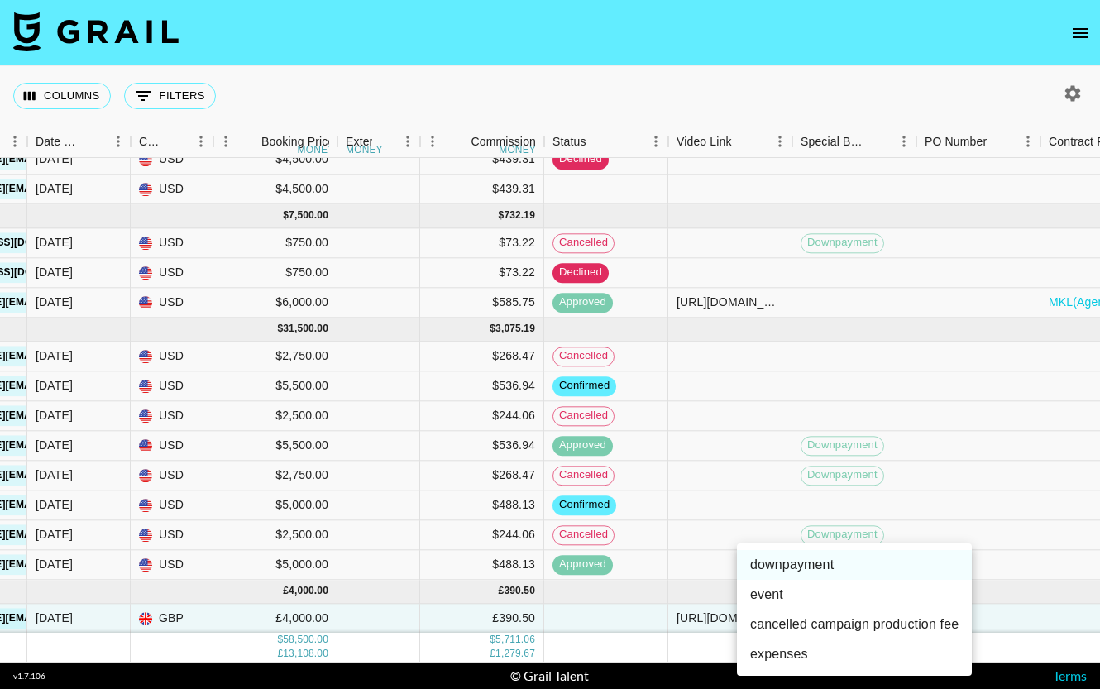
click at [1025, 453] on div at bounding box center [550, 344] width 1100 height 689
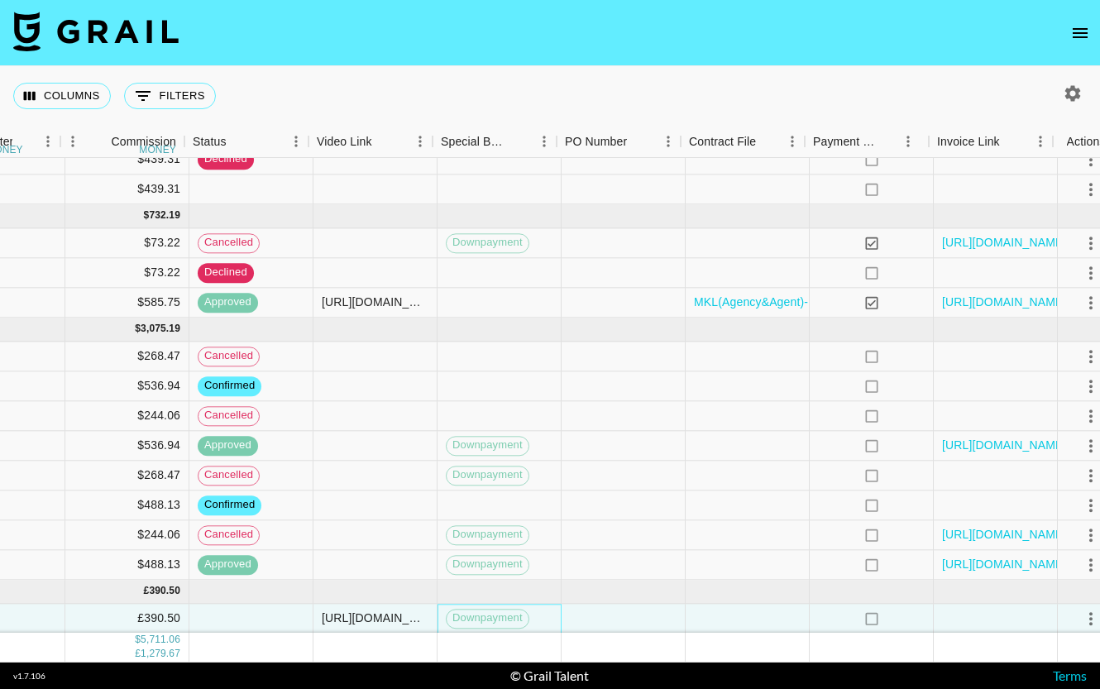
scroll to position [132, 1067]
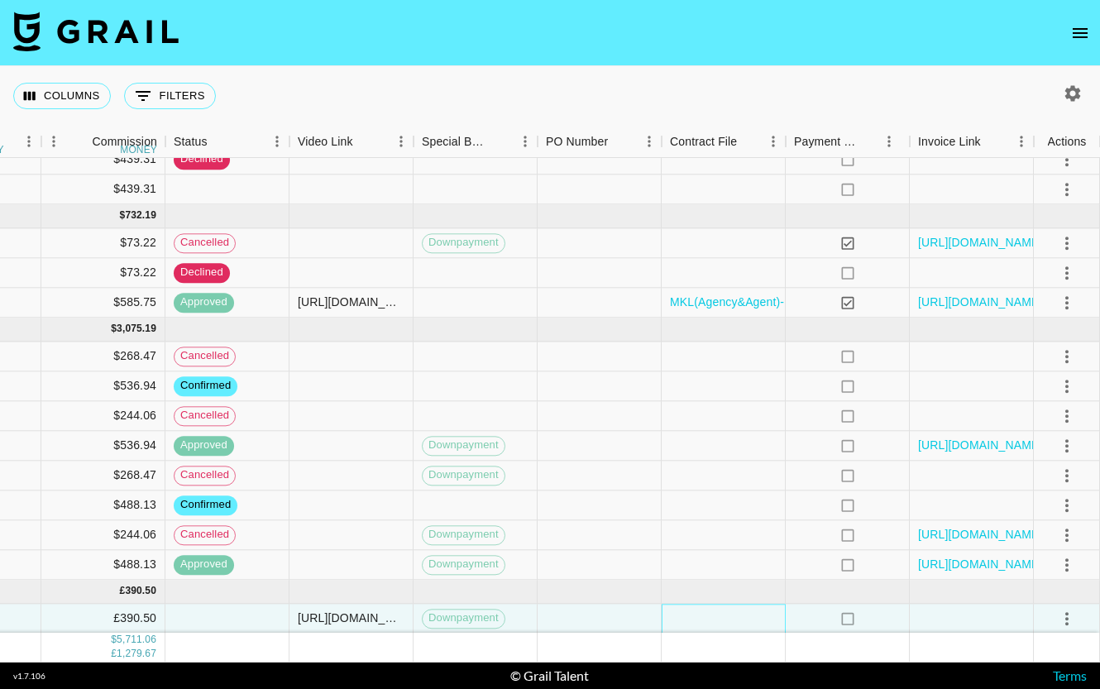
click at [715, 620] on div at bounding box center [724, 619] width 124 height 30
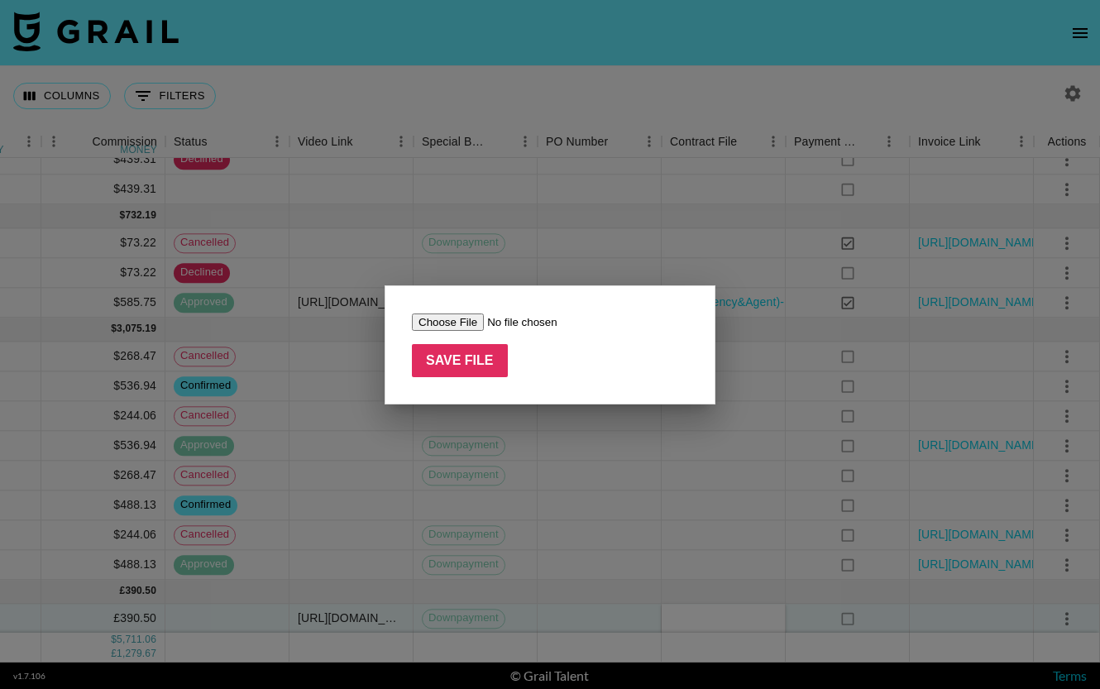
click at [448, 318] on input "file" at bounding box center [516, 322] width 209 height 17
type input "C:\fakepath\Influencer Agreement (Ethan Steele and air up).pdf"
click at [460, 366] on input "Save File" at bounding box center [460, 360] width 96 height 33
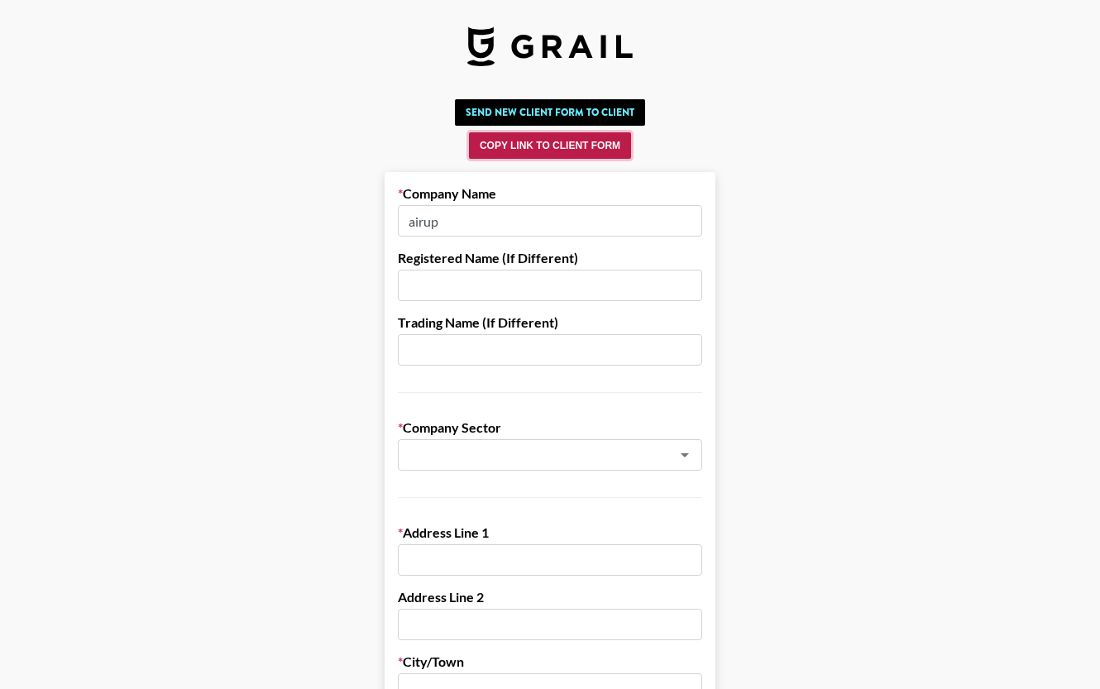
click at [529, 145] on button "Copy Link to Client Form" at bounding box center [550, 145] width 162 height 26
